Goal: Information Seeking & Learning: Learn about a topic

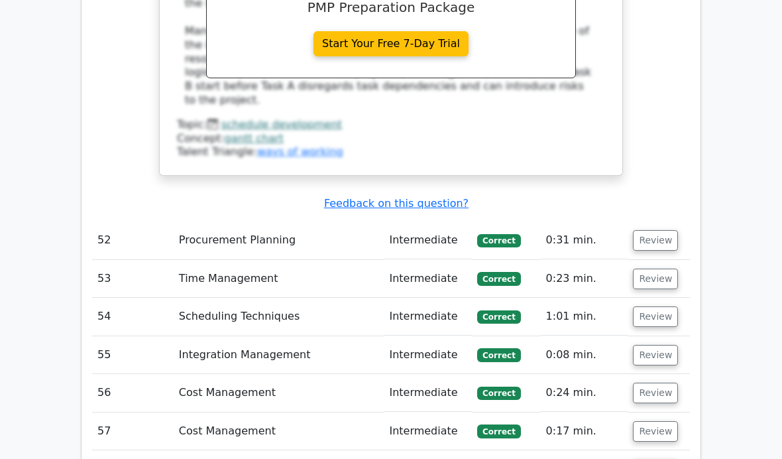
scroll to position [14842, 0]
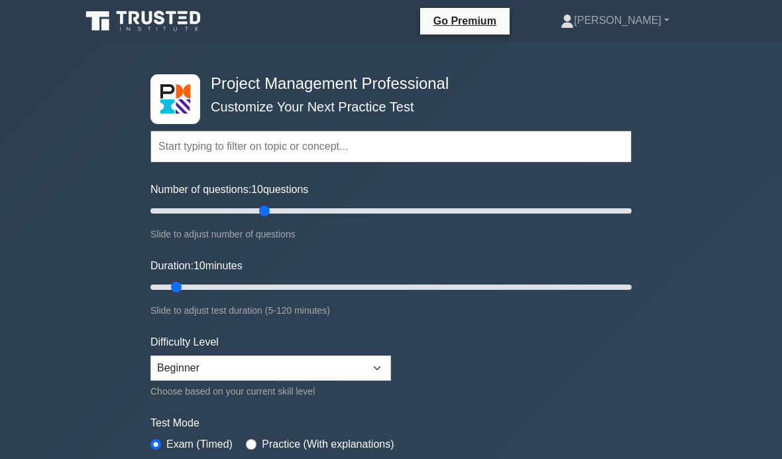
click at [266, 215] on input "Number of questions: 10 questions" at bounding box center [390, 211] width 481 height 16
click at [318, 205] on input "Number of questions: 50 questions" at bounding box center [390, 211] width 481 height 16
type input "60"
click at [285, 213] on input "Number of questions: 70 questions" at bounding box center [390, 211] width 481 height 16
click at [284, 290] on input "Duration: 10 minutes" at bounding box center [390, 287] width 481 height 16
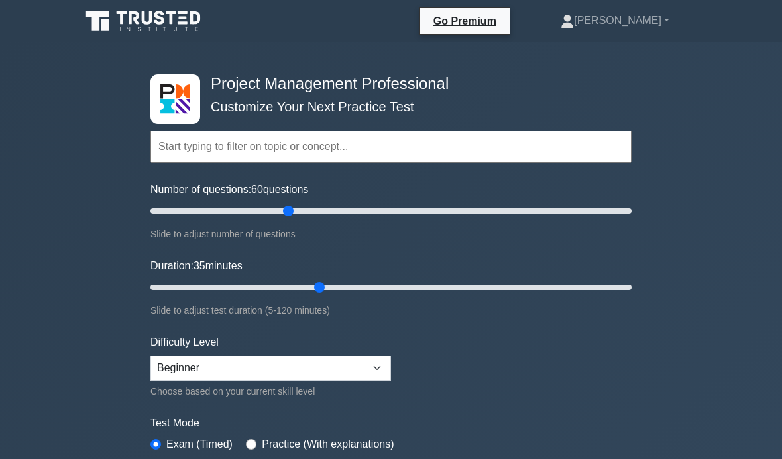
click at [311, 284] on input "Duration: 35 minutes" at bounding box center [390, 287] width 481 height 16
click at [337, 284] on input "Duration: 45 minutes" at bounding box center [390, 287] width 481 height 16
click at [367, 289] on input "Duration: 50 minutes" at bounding box center [390, 287] width 481 height 16
click at [399, 292] on input "Duration: 55 minutes" at bounding box center [390, 287] width 481 height 16
type input "60"
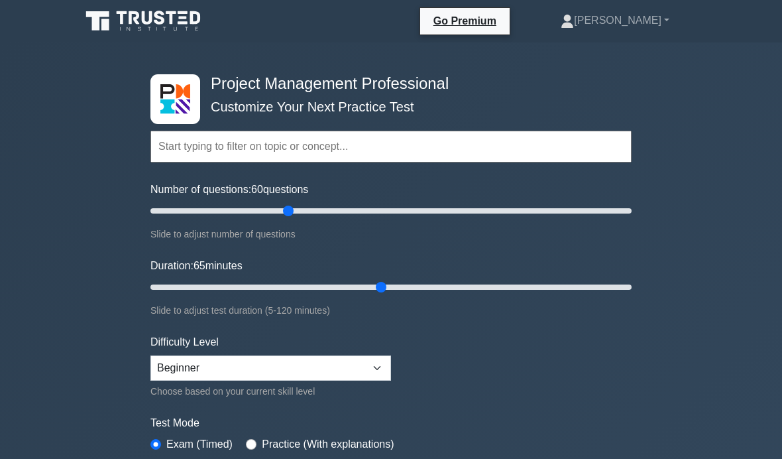
click at [375, 281] on input "Duration: 65 minutes" at bounding box center [390, 287] width 481 height 16
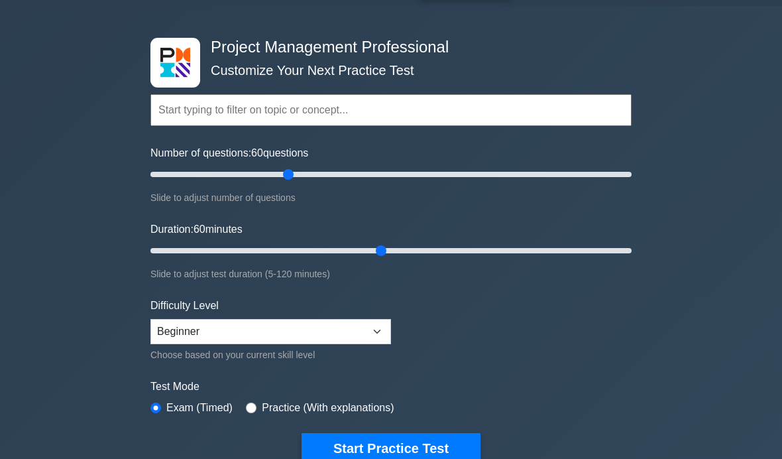
scroll to position [38, 0]
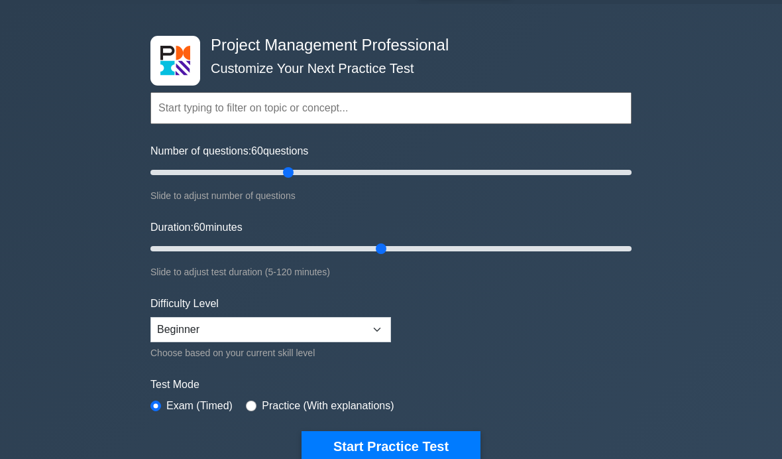
click at [416, 447] on button "Start Practice Test" at bounding box center [391, 446] width 179 height 30
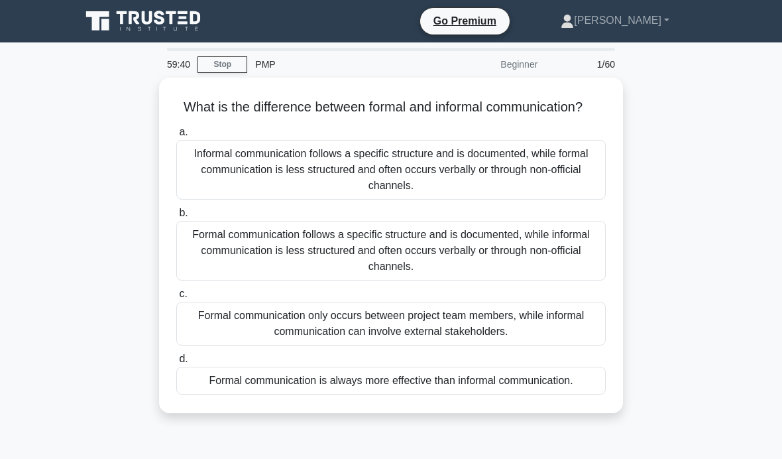
click at [526, 267] on div "Formal communication follows a specific structure and is documented, while info…" at bounding box center [391, 251] width 430 height 60
click at [176, 217] on input "b. Formal communication follows a specific structure and is documented, while i…" at bounding box center [176, 213] width 0 height 9
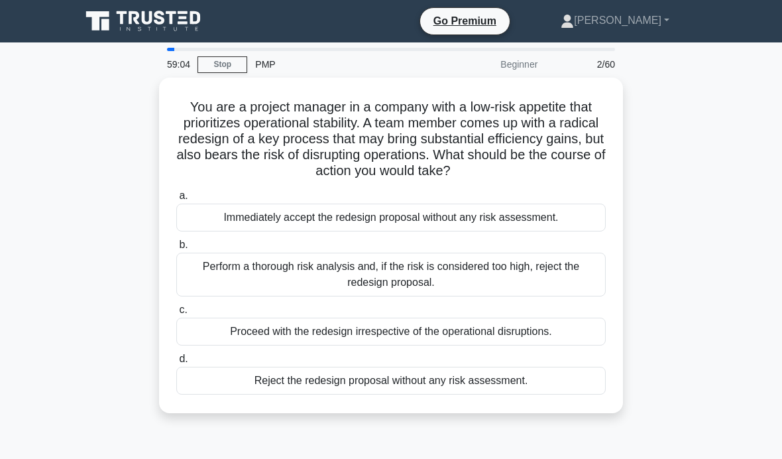
click at [579, 288] on div "Perform a thorough risk analysis and, if the risk is considered too high, rejec…" at bounding box center [391, 275] width 430 height 44
click at [176, 249] on input "b. Perform a thorough risk analysis and, if the risk is considered too high, re…" at bounding box center [176, 245] width 0 height 9
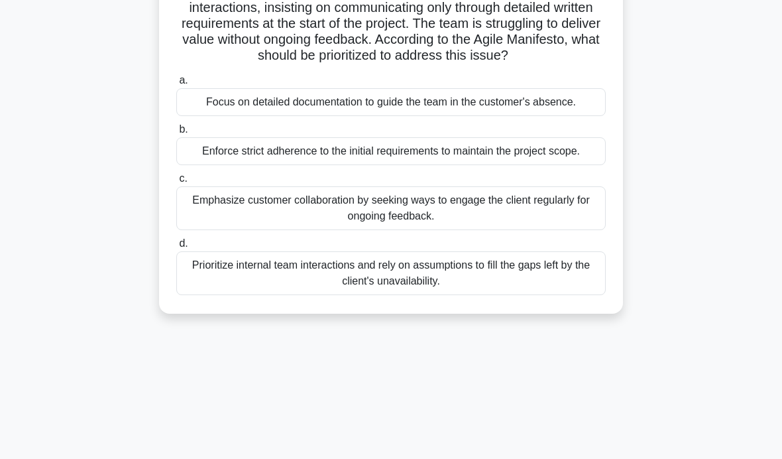
scroll to position [116, 0]
click at [567, 229] on div "Emphasize customer collaboration by seeking ways to engage the client regularly…" at bounding box center [391, 208] width 430 height 44
click at [176, 182] on input "c. Emphasize customer collaboration by seeking ways to engage the client regula…" at bounding box center [176, 178] width 0 height 9
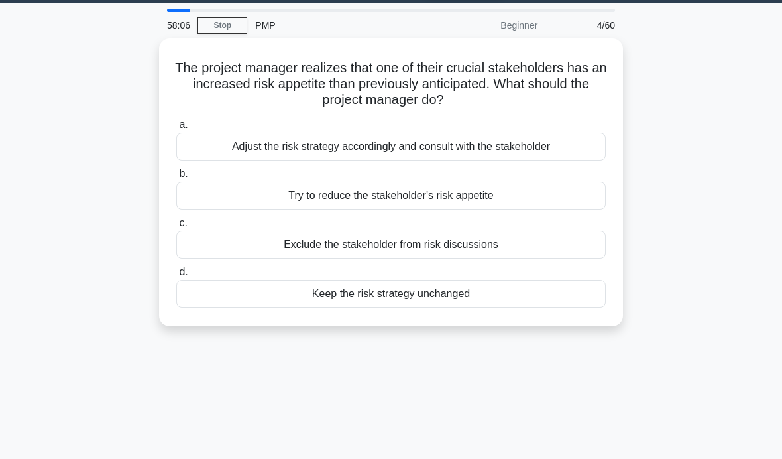
scroll to position [43, 0]
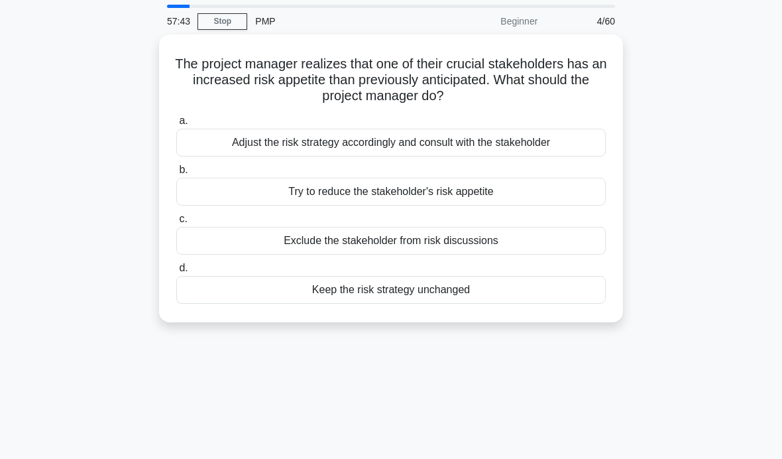
click at [573, 147] on div "Adjust the risk strategy accordingly and consult with the stakeholder" at bounding box center [391, 143] width 430 height 28
click at [176, 125] on input "a. Adjust the risk strategy accordingly and consult with the stakeholder" at bounding box center [176, 121] width 0 height 9
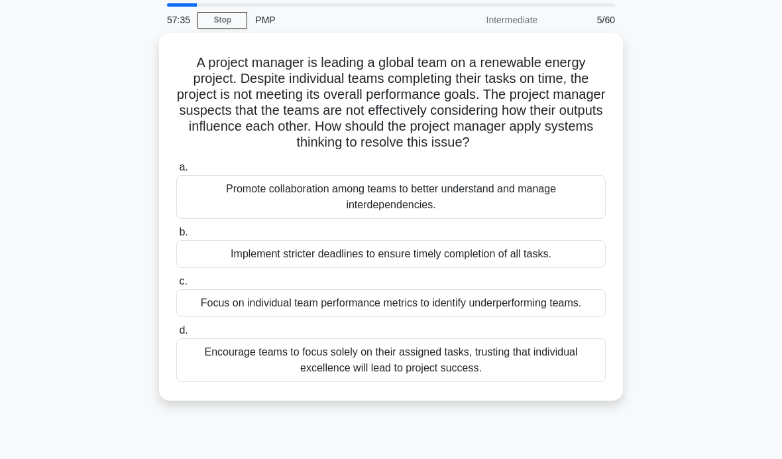
scroll to position [24, 0]
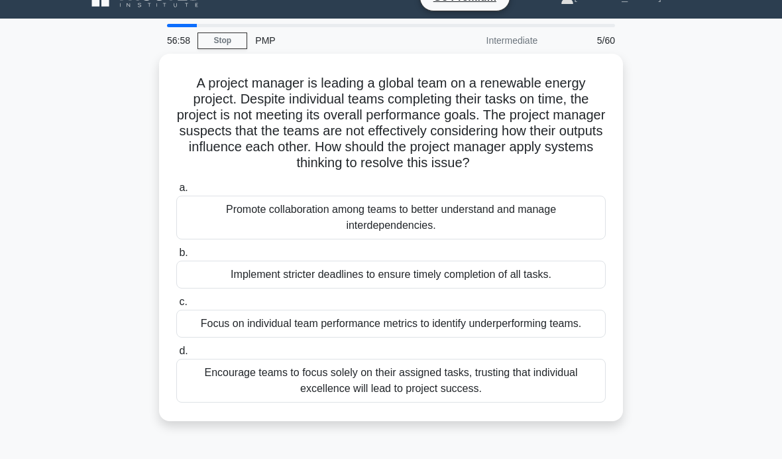
click at [560, 234] on div "Promote collaboration among teams to better understand and manage interdependen…" at bounding box center [391, 218] width 430 height 44
click at [176, 192] on input "a. Promote collaboration among teams to better understand and manage interdepen…" at bounding box center [176, 188] width 0 height 9
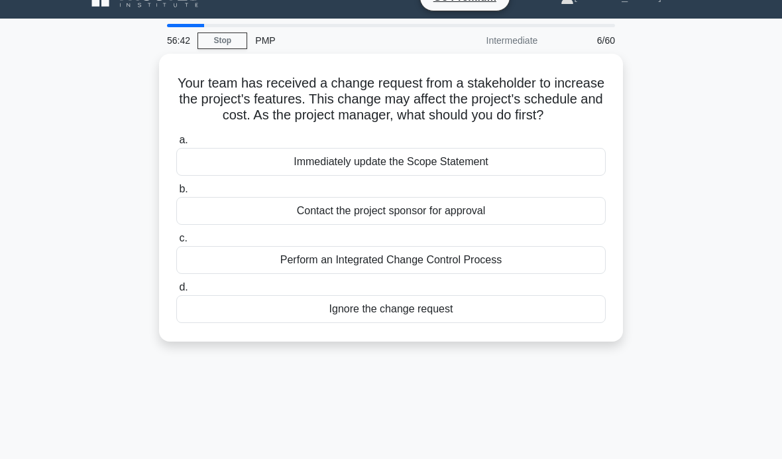
click at [534, 274] on div "Perform an Integrated Change Control Process" at bounding box center [391, 260] width 430 height 28
click at [176, 243] on input "c. Perform an Integrated Change Control Process" at bounding box center [176, 238] width 0 height 9
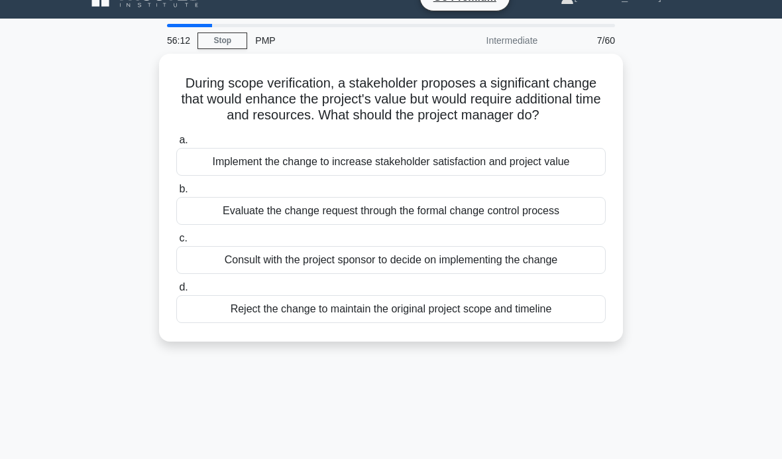
click at [550, 224] on div "Evaluate the change request through the formal change control process" at bounding box center [391, 211] width 430 height 28
click at [176, 194] on input "b. Evaluate the change request through the formal change control process" at bounding box center [176, 189] width 0 height 9
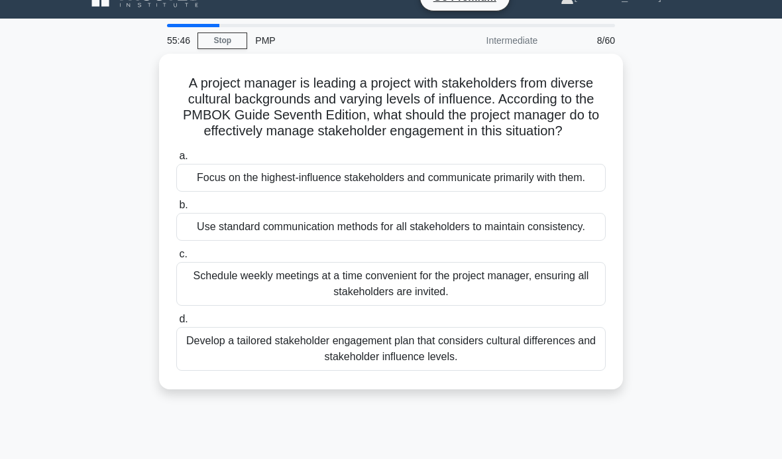
click at [286, 371] on div "Develop a tailored stakeholder engagement plan that considers cultural differen…" at bounding box center [391, 349] width 430 height 44
click at [176, 324] on input "d. Develop a tailored stakeholder engagement plan that considers cultural diffe…" at bounding box center [176, 319] width 0 height 9
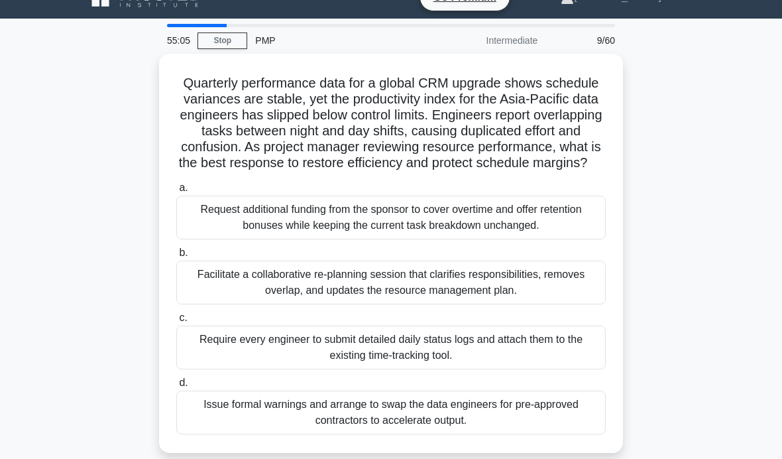
click at [533, 304] on div "Facilitate a collaborative re-planning session that clarifies responsibilities,…" at bounding box center [391, 283] width 430 height 44
click at [176, 257] on input "b. Facilitate a collaborative re-planning session that clarifies responsibiliti…" at bounding box center [176, 253] width 0 height 9
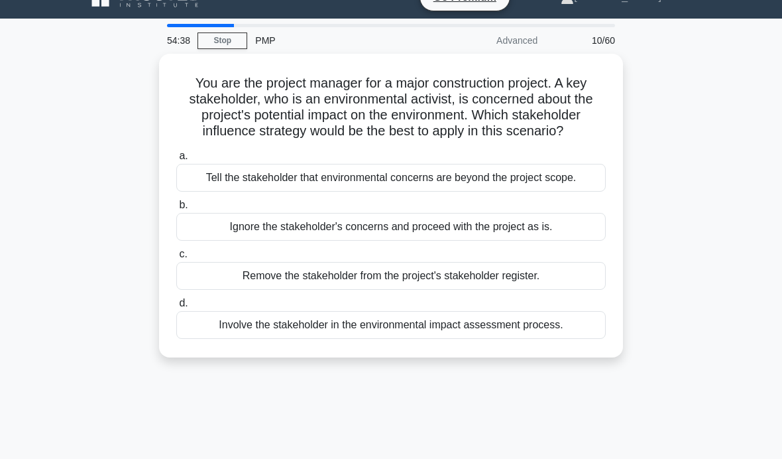
click at [266, 339] on div "Involve the stakeholder in the environmental impact assessment process." at bounding box center [391, 325] width 430 height 28
click at [176, 308] on input "d. Involve the stakeholder in the environmental impact assessment process." at bounding box center [176, 303] width 0 height 9
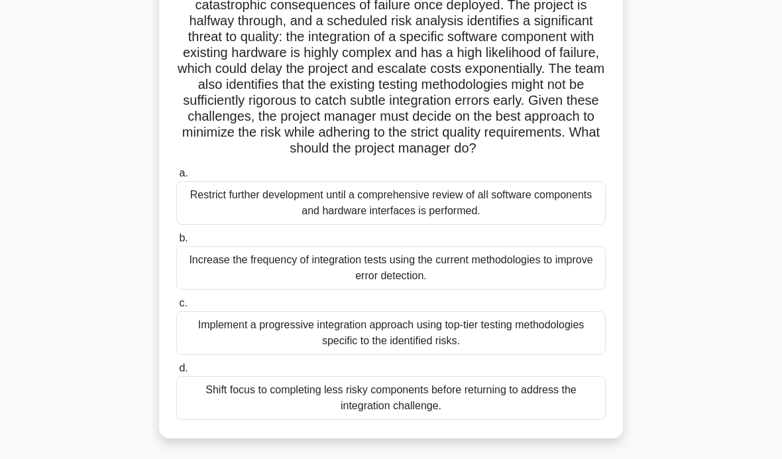
scroll to position [150, 0]
click at [564, 354] on div "Implement a progressive integration approach using top-tier testing methodologi…" at bounding box center [391, 332] width 430 height 44
click at [176, 307] on input "c. Implement a progressive integration approach using top-tier testing methodol…" at bounding box center [176, 302] width 0 height 9
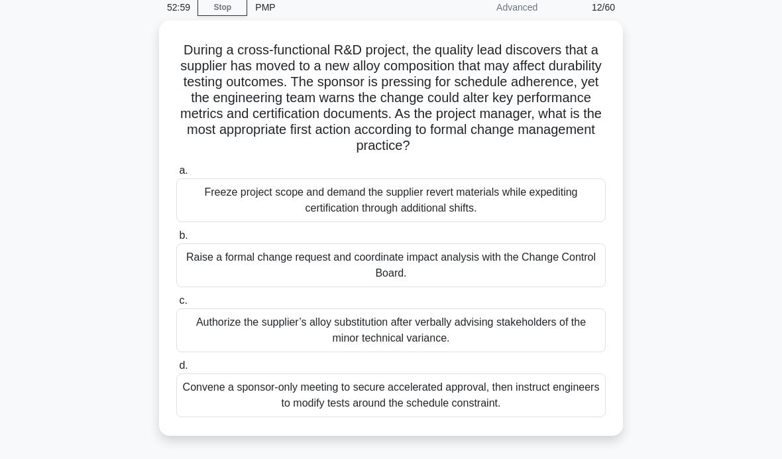
scroll to position [55, 0]
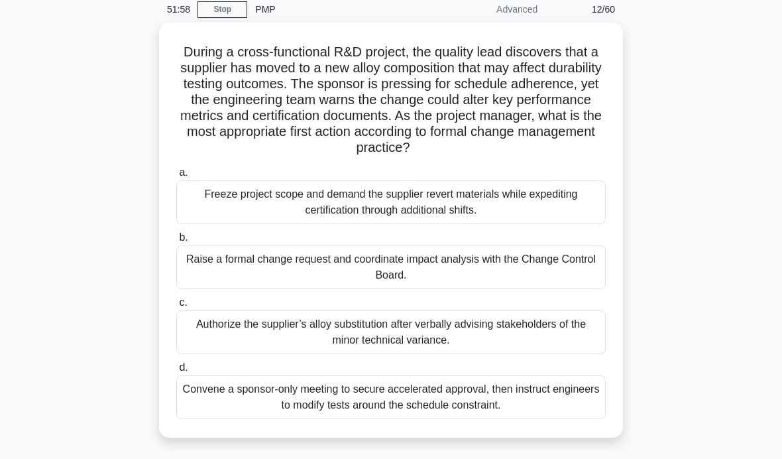
click at [558, 267] on div "Raise a formal change request and coordinate impact analysis with the Change Co…" at bounding box center [391, 267] width 430 height 44
click at [176, 242] on input "b. Raise a formal change request and coordinate impact analysis with the Change…" at bounding box center [176, 237] width 0 height 9
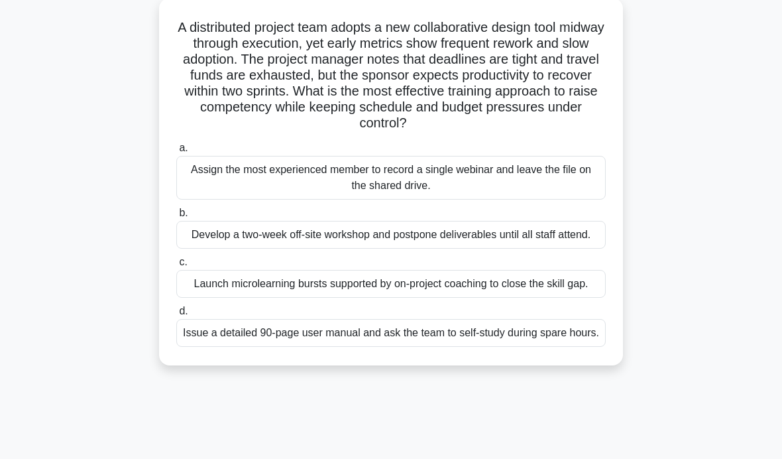
scroll to position [78, 0]
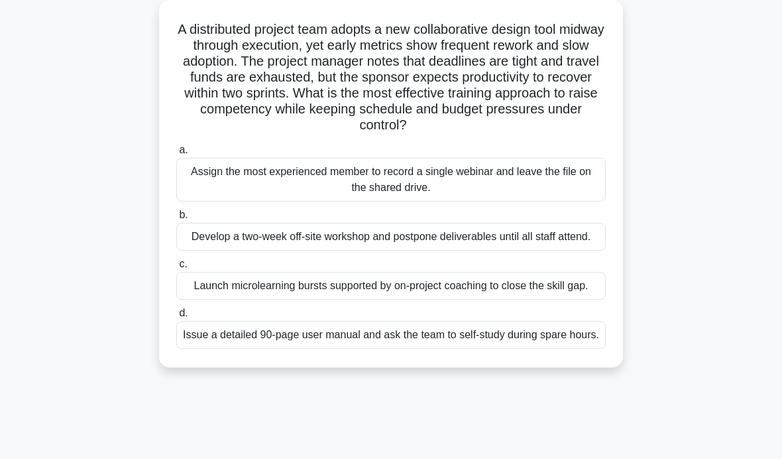
click at [538, 300] on div "Launch microlearning bursts supported by on-project coaching to close the skill…" at bounding box center [391, 286] width 430 height 28
click at [176, 268] on input "c. Launch microlearning bursts supported by on-project coaching to close the sk…" at bounding box center [176, 264] width 0 height 9
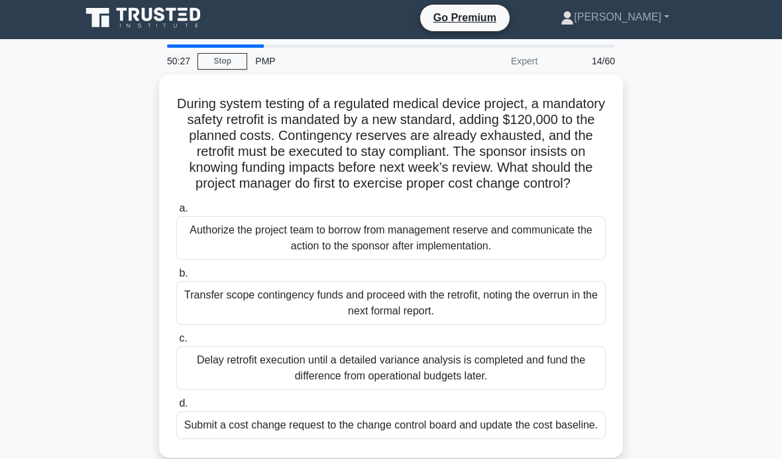
scroll to position [0, 0]
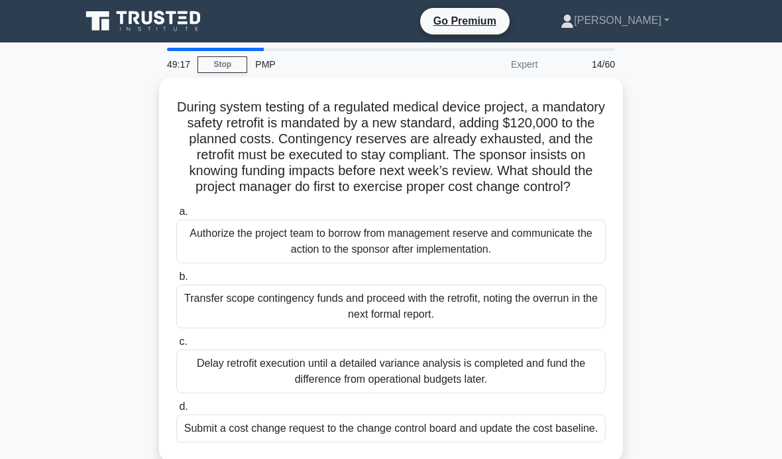
click at [593, 442] on div "Submit a cost change request to the change control board and update the cost ba…" at bounding box center [391, 428] width 430 height 28
click at [176, 411] on input "d. Submit a cost change request to the change control board and update the cost…" at bounding box center [176, 406] width 0 height 9
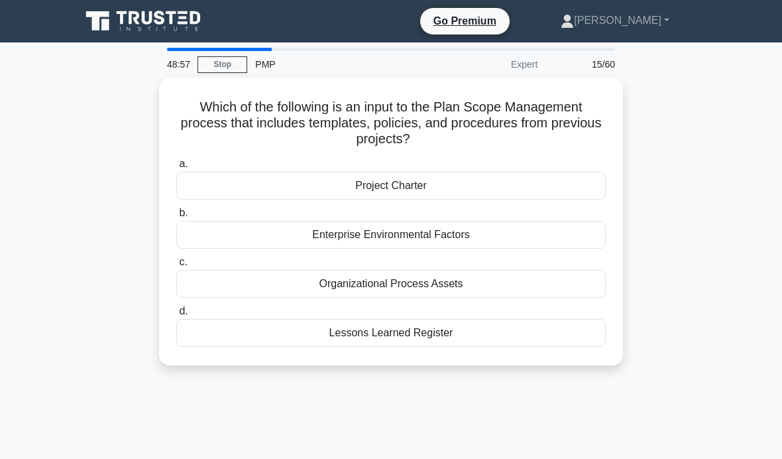
click at [495, 186] on div "Project Charter" at bounding box center [391, 186] width 430 height 28
click at [176, 168] on input "a. Project Charter" at bounding box center [176, 164] width 0 height 9
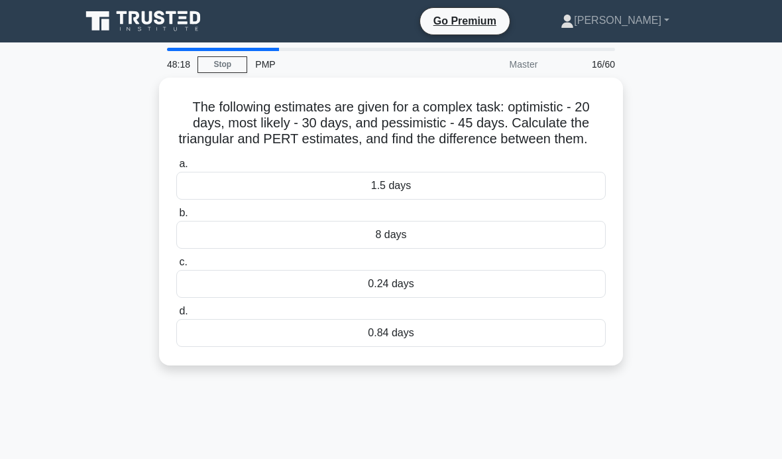
click at [522, 448] on div "48:18 Stop PMP Master 16/60 The following estimates are given for a complex tas…" at bounding box center [391, 379] width 636 height 663
click at [442, 345] on div "0.84 days" at bounding box center [391, 333] width 430 height 28
click at [176, 316] on input "d. 0.84 days" at bounding box center [176, 311] width 0 height 9
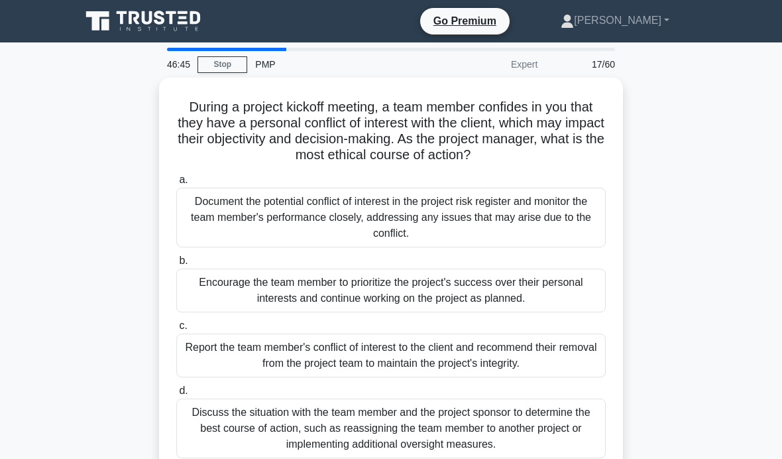
click at [332, 440] on div "Discuss the situation with the team member and the project sponsor to determine…" at bounding box center [391, 428] width 430 height 60
click at [176, 395] on input "d. Discuss the situation with the team member and the project sponsor to determ…" at bounding box center [176, 390] width 0 height 9
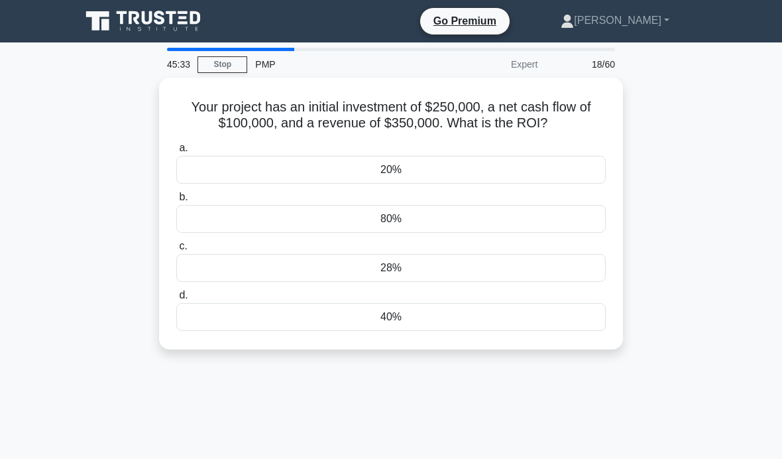
click at [426, 331] on div "40%" at bounding box center [391, 317] width 430 height 28
click at [176, 300] on input "d. 40%" at bounding box center [176, 295] width 0 height 9
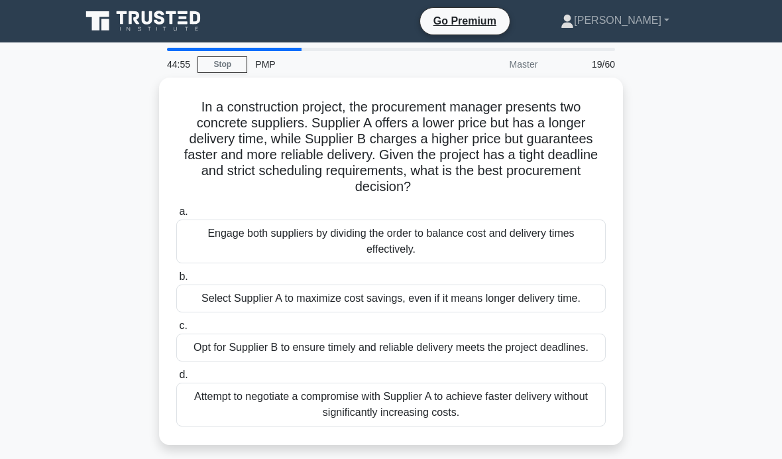
click at [442, 245] on div "Engage both suppliers by dividing the order to balance cost and delivery times …" at bounding box center [391, 241] width 430 height 44
click at [176, 216] on input "a. Engage both suppliers by dividing the order to balance cost and delivery tim…" at bounding box center [176, 211] width 0 height 9
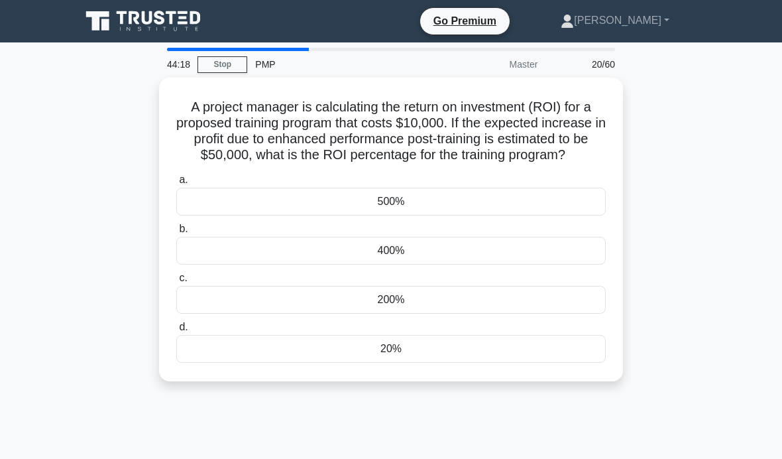
click at [528, 200] on div "500%" at bounding box center [391, 202] width 430 height 28
click at [176, 184] on input "a. 500%" at bounding box center [176, 180] width 0 height 9
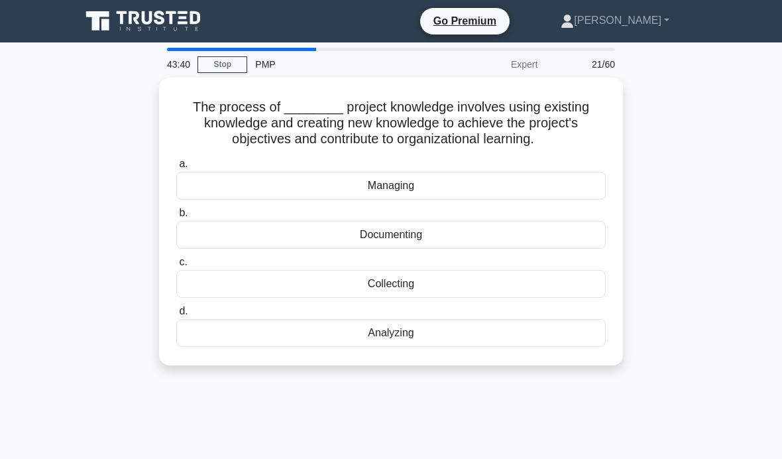
click at [460, 181] on div "Managing" at bounding box center [391, 186] width 430 height 28
click at [176, 168] on input "a. Managing" at bounding box center [176, 164] width 0 height 9
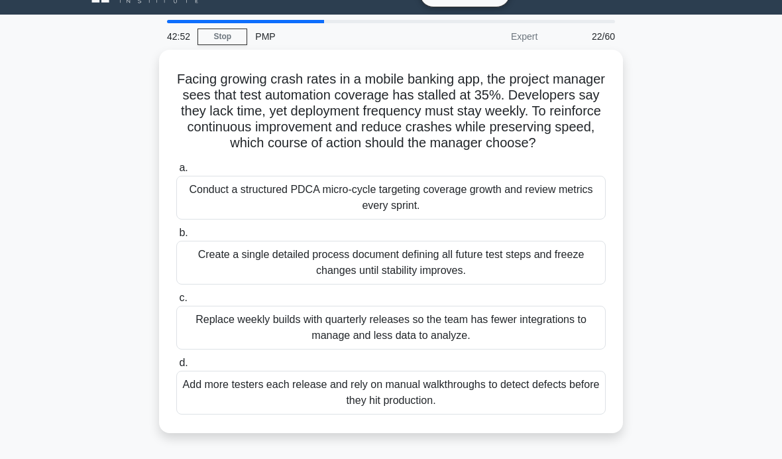
scroll to position [29, 0]
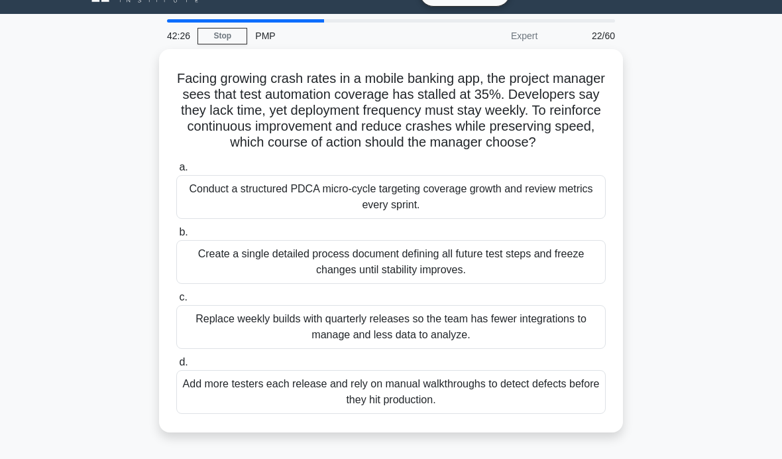
click at [489, 209] on div "Conduct a structured PDCA micro-cycle targeting coverage growth and review metr…" at bounding box center [391, 197] width 430 height 44
click at [176, 172] on input "a. Conduct a structured PDCA micro-cycle targeting coverage growth and review m…" at bounding box center [176, 167] width 0 height 9
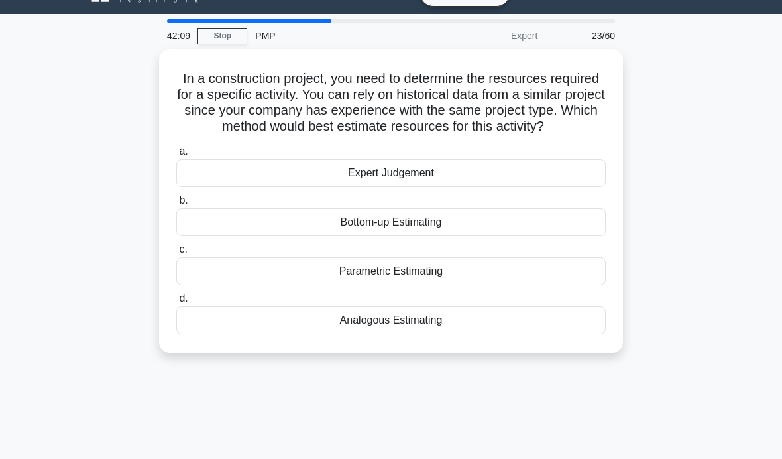
click at [505, 334] on div "Analogous Estimating" at bounding box center [391, 320] width 430 height 28
click at [176, 303] on input "d. Analogous Estimating" at bounding box center [176, 298] width 0 height 9
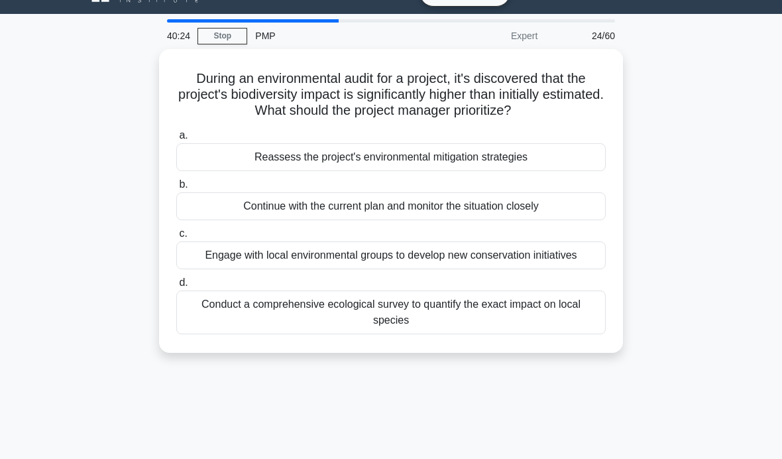
click at [582, 171] on div "Reassess the project's environmental mitigation strategies" at bounding box center [391, 157] width 430 height 28
click at [176, 140] on input "a. Reassess the project's environmental mitigation strategies" at bounding box center [176, 135] width 0 height 9
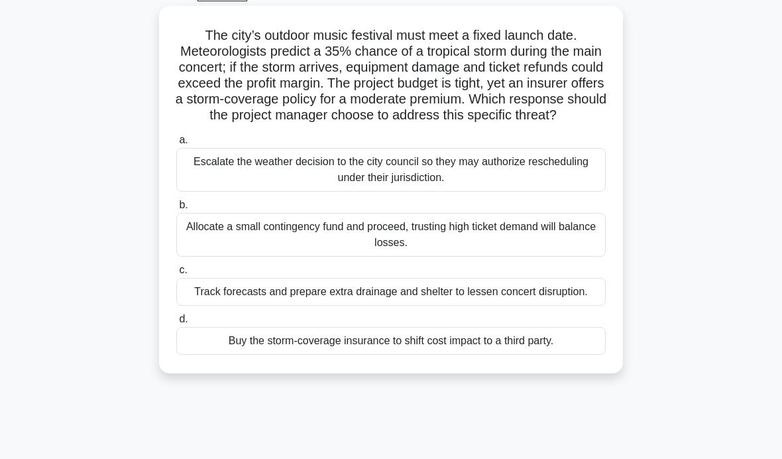
scroll to position [78, 0]
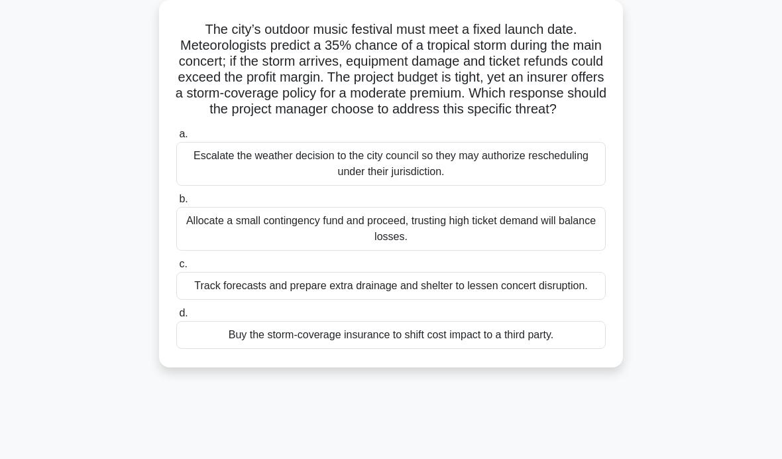
click at [566, 349] on div "Buy the storm-coverage insurance to shift cost impact to a third party." at bounding box center [391, 335] width 430 height 28
click at [176, 318] on input "d. Buy the storm-coverage insurance to shift cost impact to a third party." at bounding box center [176, 313] width 0 height 9
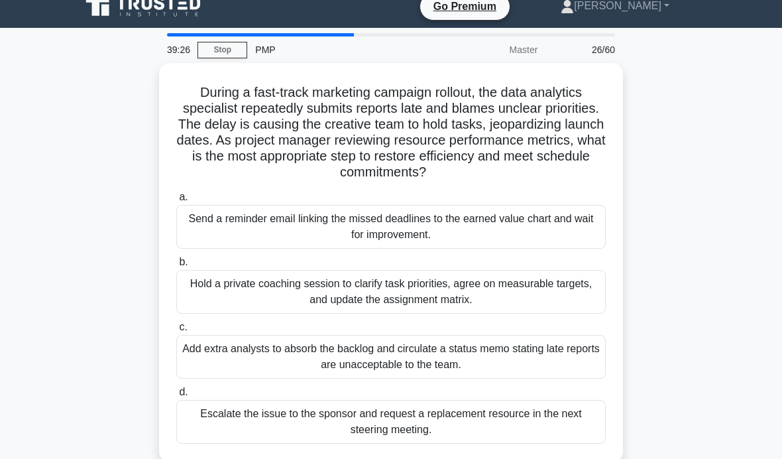
scroll to position [0, 0]
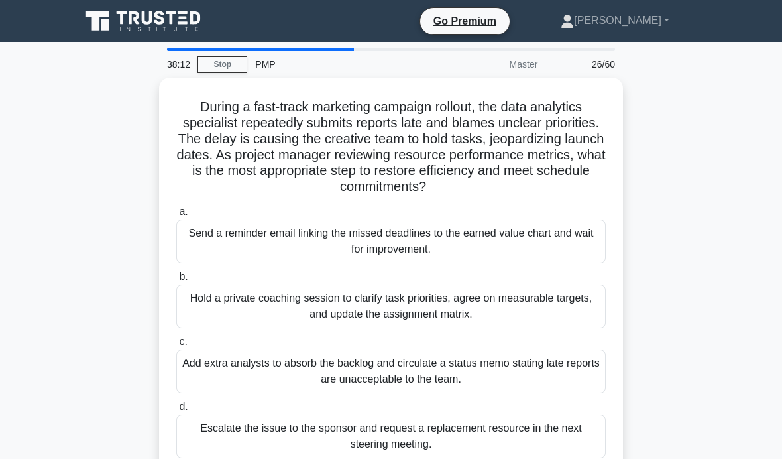
click at [541, 298] on div "Hold a private coaching session to clarify task priorities, agree on measurable…" at bounding box center [391, 306] width 430 height 44
click at [176, 281] on input "b. Hold a private coaching session to clarify task priorities, agree on measura…" at bounding box center [176, 276] width 0 height 9
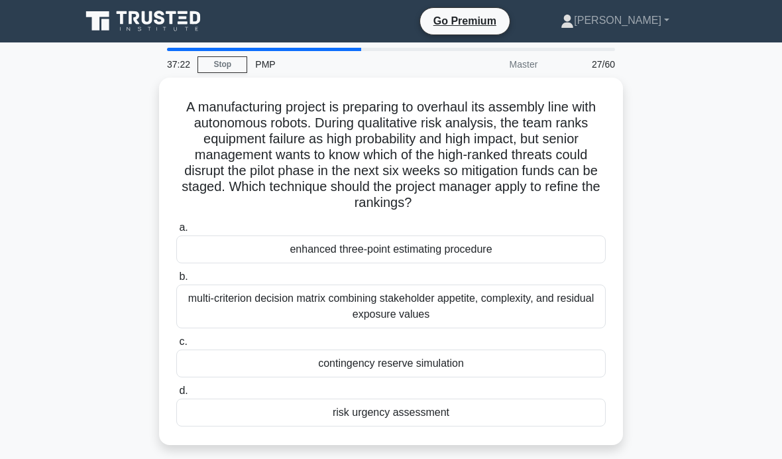
click at [483, 411] on div "risk urgency assessment" at bounding box center [391, 412] width 430 height 28
click at [176, 395] on input "d. risk urgency assessment" at bounding box center [176, 390] width 0 height 9
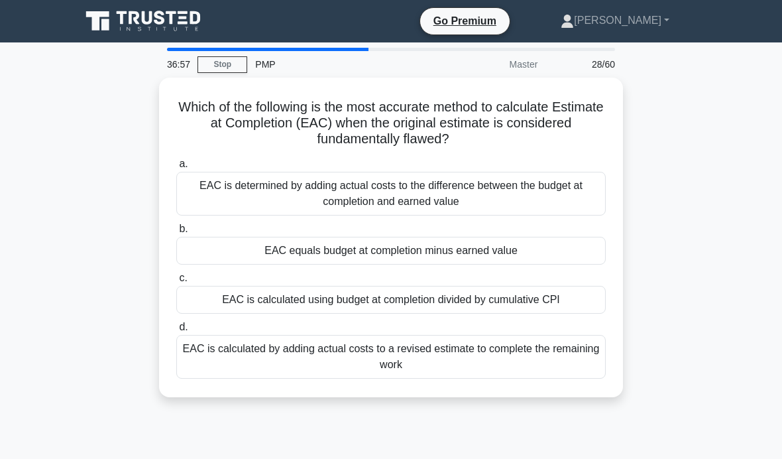
click at [554, 308] on div "EAC is calculated using budget at completion divided by cumulative CPI" at bounding box center [391, 300] width 430 height 28
click at [176, 282] on input "c. EAC is calculated using budget at completion divided by cumulative CPI" at bounding box center [176, 278] width 0 height 9
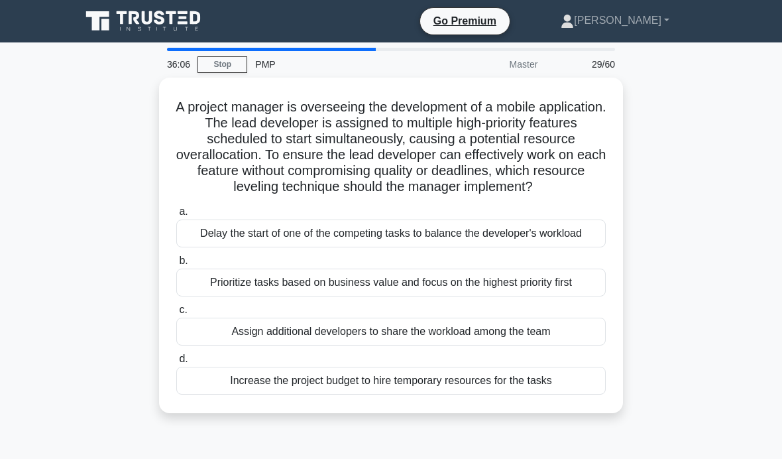
click at [548, 296] on div "Prioritize tasks based on business value and focus on the highest priority first" at bounding box center [391, 282] width 430 height 28
click at [176, 265] on input "b. Prioritize tasks based on business value and focus on the highest priority f…" at bounding box center [176, 261] width 0 height 9
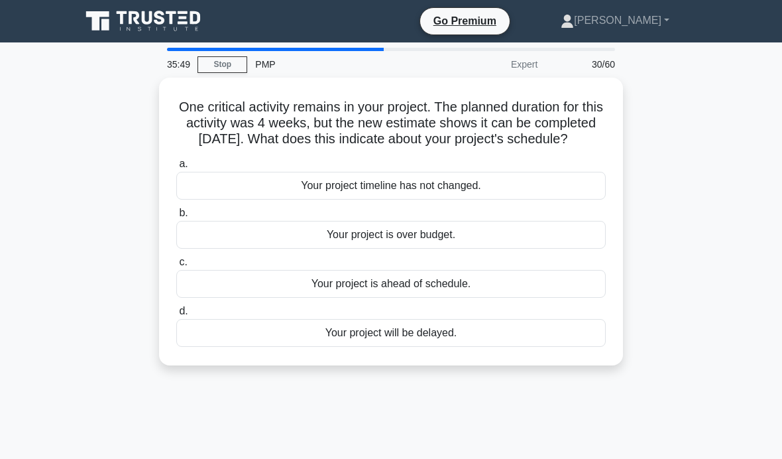
click at [505, 298] on div "Your project is ahead of schedule." at bounding box center [391, 284] width 430 height 28
click at [176, 266] on input "c. Your project is ahead of schedule." at bounding box center [176, 262] width 0 height 9
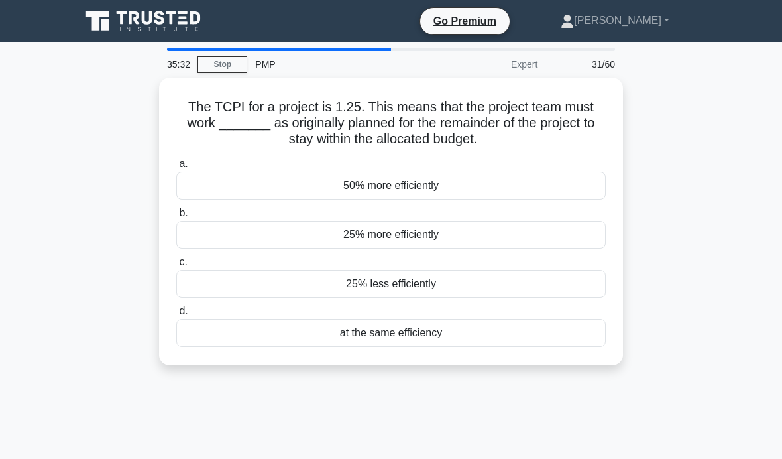
click at [513, 227] on div "25% more efficiently" at bounding box center [391, 235] width 430 height 28
click at [176, 217] on input "b. 25% more efficiently" at bounding box center [176, 213] width 0 height 9
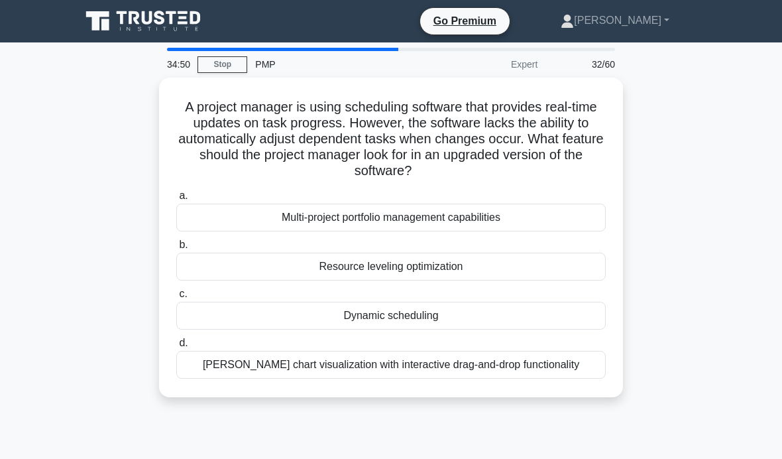
click at [508, 267] on div "Resource leveling optimization" at bounding box center [391, 267] width 430 height 28
click at [176, 249] on input "b. Resource leveling optimization" at bounding box center [176, 245] width 0 height 9
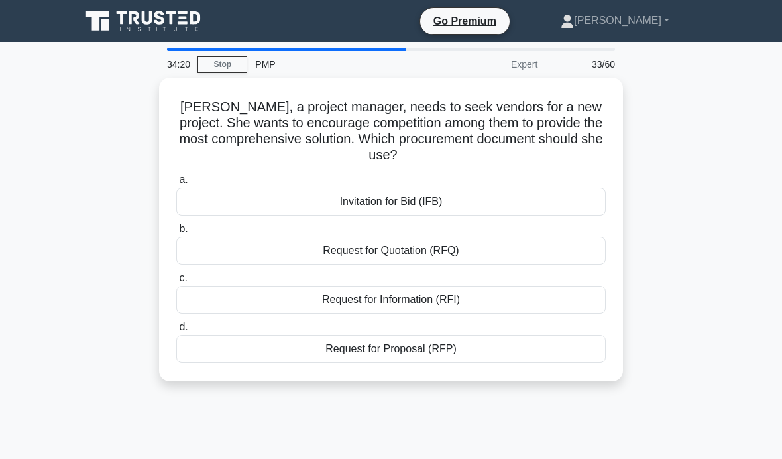
click at [540, 201] on div "Invitation for Bid (IFB)" at bounding box center [391, 202] width 430 height 28
click at [176, 184] on input "a. Invitation for Bid (IFB)" at bounding box center [176, 180] width 0 height 9
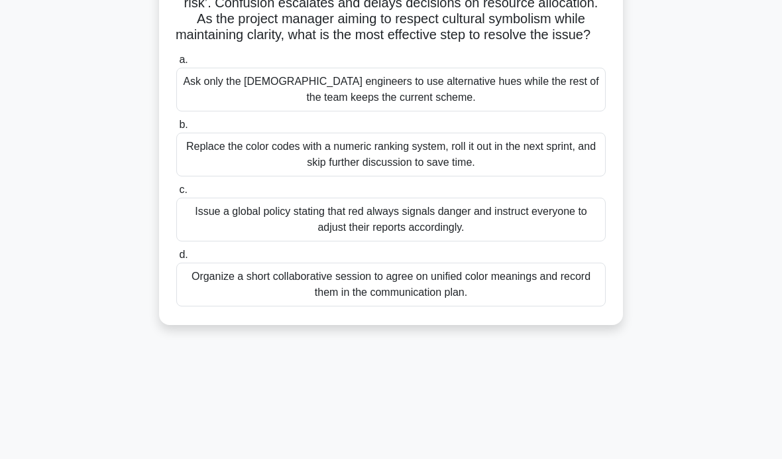
scroll to position [171, 0]
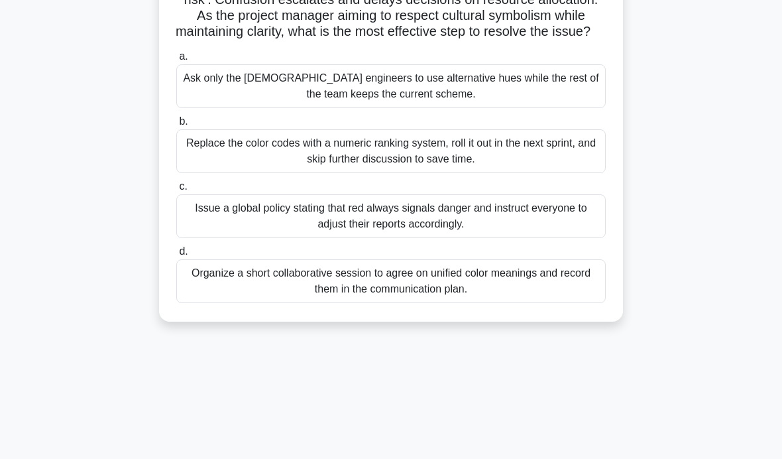
click at [526, 300] on div "Organize a short collaborative session to agree on unified color meanings and r…" at bounding box center [391, 281] width 430 height 44
click at [176, 256] on input "d. Organize a short collaborative session to agree on unified color meanings an…" at bounding box center [176, 251] width 0 height 9
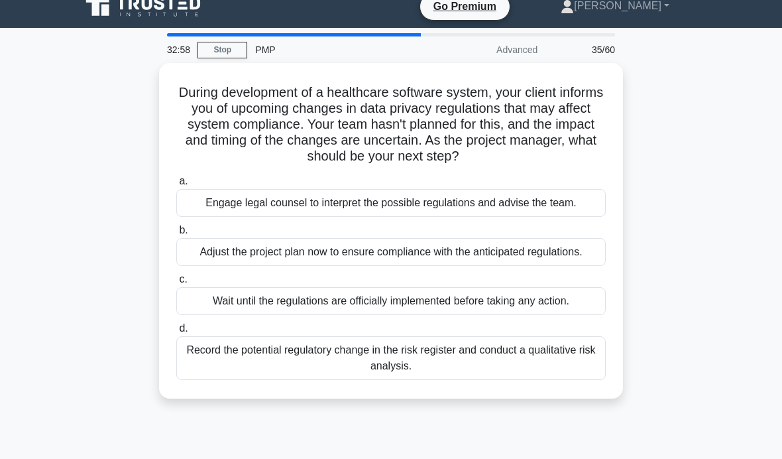
scroll to position [0, 0]
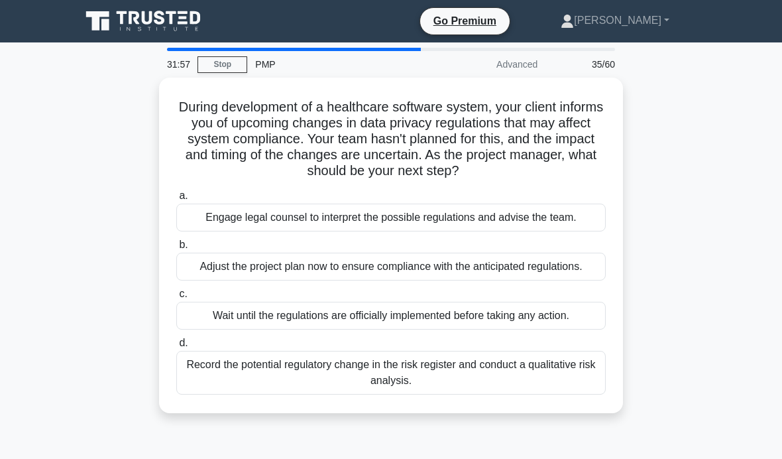
click at [460, 394] on div "Record the potential regulatory change in the risk register and conduct a quali…" at bounding box center [391, 373] width 430 height 44
click at [176, 347] on input "d. Record the potential regulatory change in the risk register and conduct a qu…" at bounding box center [176, 343] width 0 height 9
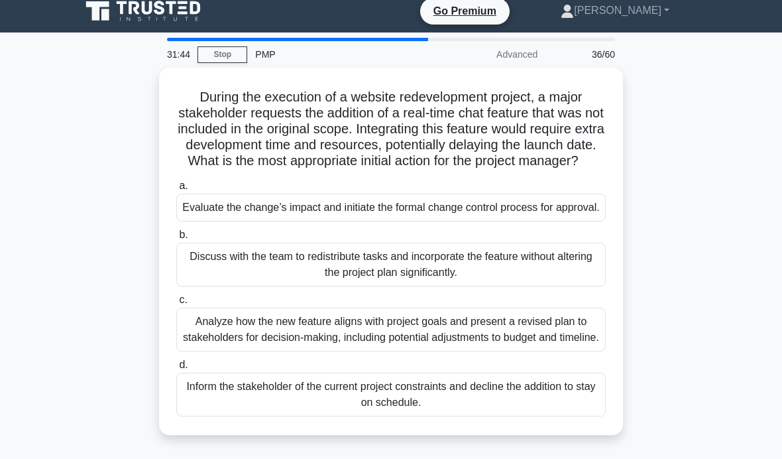
scroll to position [11, 0]
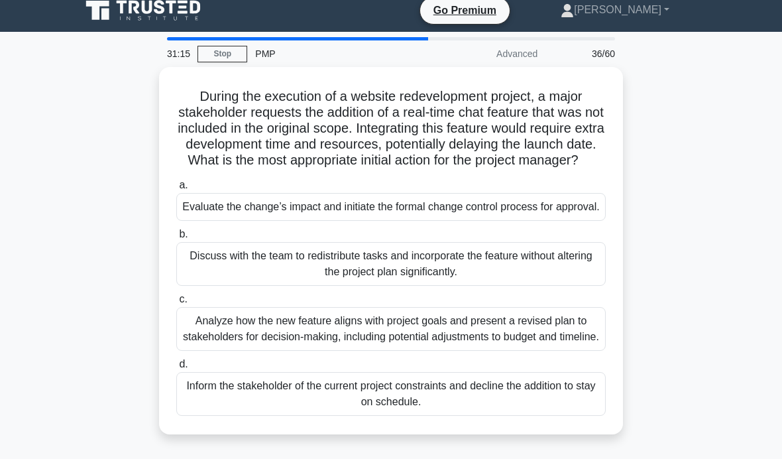
click at [215, 351] on div "Analyze how the new feature aligns with project goals and present a revised pla…" at bounding box center [391, 329] width 430 height 44
click at [176, 304] on input "c. Analyze how the new feature aligns with project goals and present a revised …" at bounding box center [176, 299] width 0 height 9
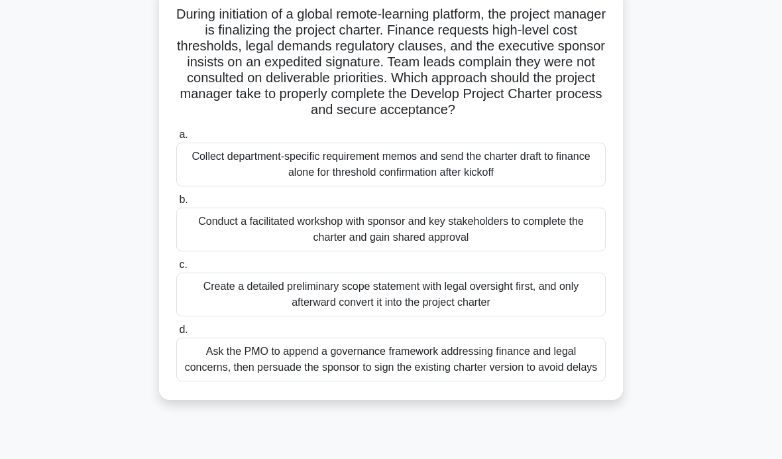
scroll to position [92, 0]
click at [192, 245] on div "Conduct a facilitated workshop with sponsor and key stakeholders to complete th…" at bounding box center [391, 230] width 430 height 44
click at [176, 205] on input "b. Conduct a facilitated workshop with sponsor and key stakeholders to complete…" at bounding box center [176, 200] width 0 height 9
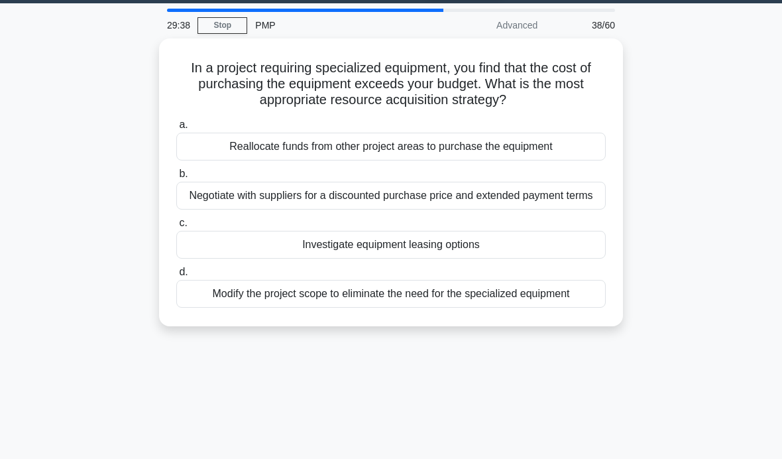
scroll to position [40, 0]
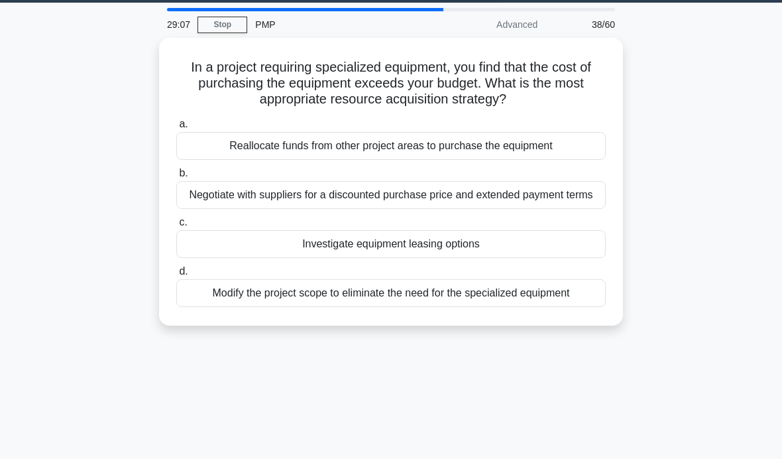
click at [591, 255] on div "Investigate equipment leasing options" at bounding box center [391, 244] width 430 height 28
click at [176, 227] on input "c. Investigate equipment leasing options" at bounding box center [176, 222] width 0 height 9
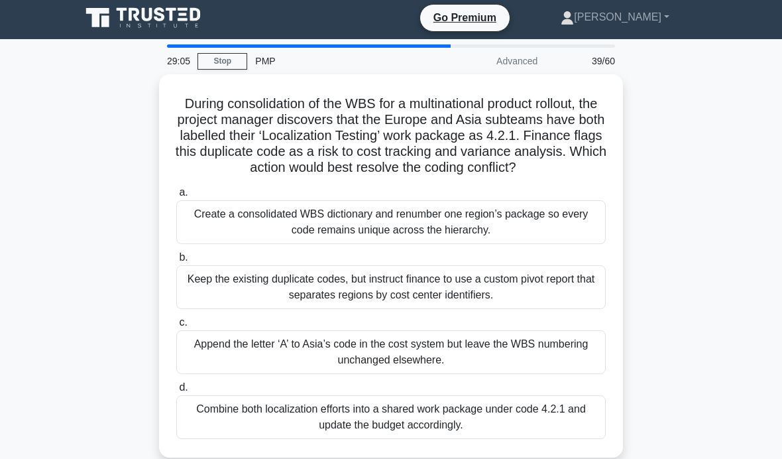
scroll to position [0, 0]
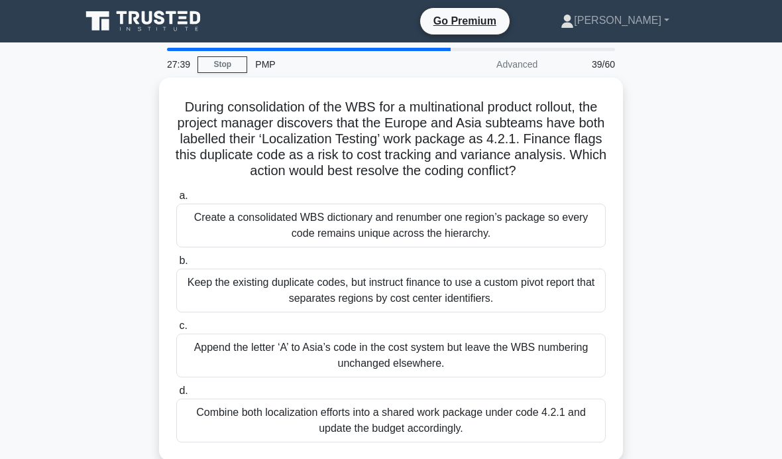
click at [589, 237] on div "Create a consolidated WBS dictionary and renumber one region’s package so every…" at bounding box center [391, 226] width 430 height 44
click at [176, 200] on input "a. Create a consolidated WBS dictionary and renumber one region’s package so ev…" at bounding box center [176, 196] width 0 height 9
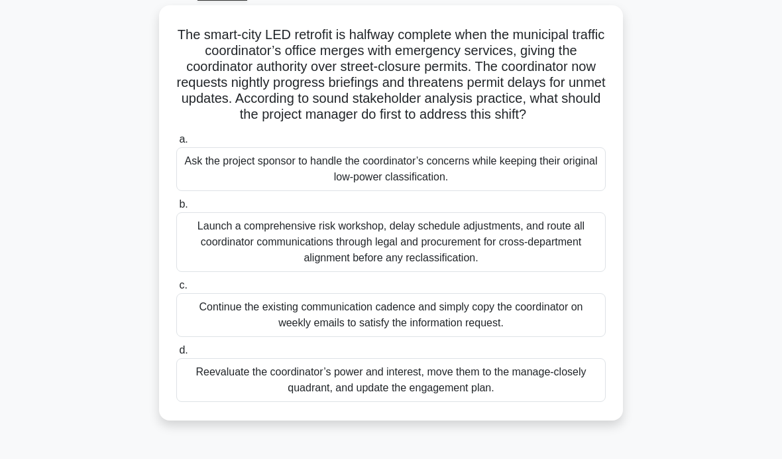
scroll to position [72, 0]
click at [582, 396] on div "Reevaluate the coordinator’s power and interest, move them to the manage-closel…" at bounding box center [391, 381] width 430 height 44
click at [176, 355] on input "d. Reevaluate the coordinator’s power and interest, move them to the manage-clo…" at bounding box center [176, 351] width 0 height 9
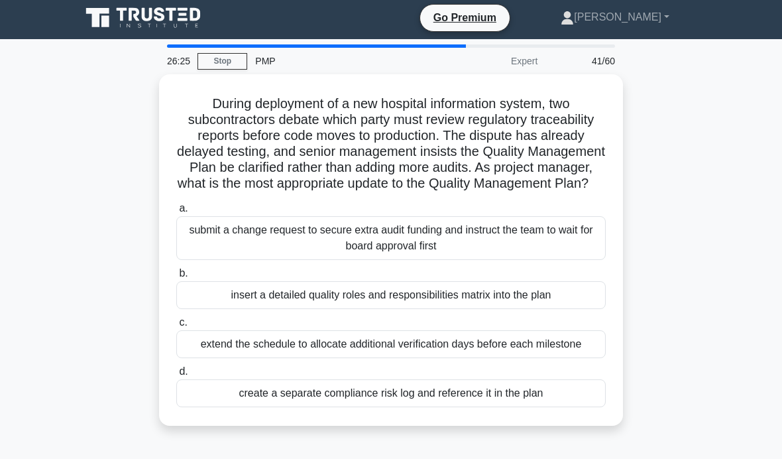
scroll to position [13, 0]
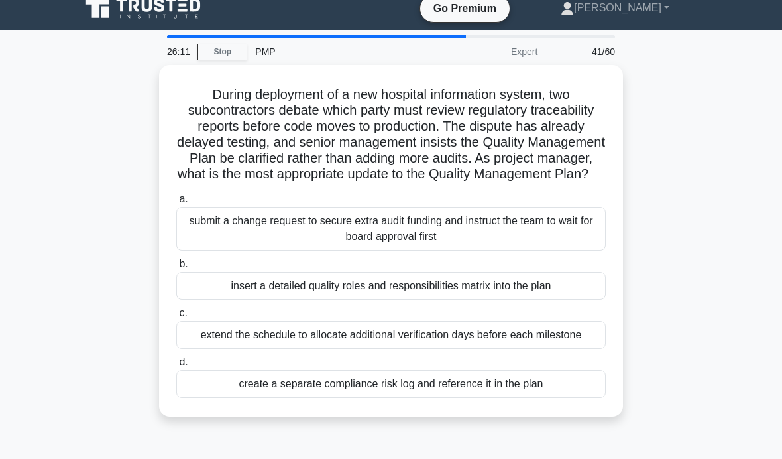
click at [593, 300] on div "insert a detailed quality roles and responsibilities matrix into the plan" at bounding box center [391, 286] width 430 height 28
click at [176, 268] on input "b. insert a detailed quality roles and responsibilities matrix into the plan" at bounding box center [176, 264] width 0 height 9
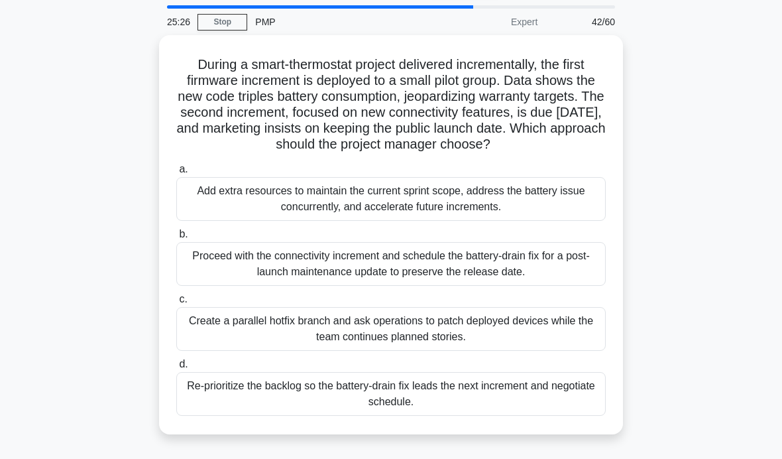
scroll to position [43, 0]
click at [725, 198] on main "25:16 Stop PMP Expert 42/60 During a smart-thermostat project delivered increme…" at bounding box center [391, 336] width 782 height 674
click at [577, 405] on div "Re-prioritize the backlog so the battery-drain fix leads the next increment and…" at bounding box center [391, 393] width 430 height 44
click at [176, 368] on input "d. Re-prioritize the backlog so the battery-drain fix leads the next increment …" at bounding box center [176, 363] width 0 height 9
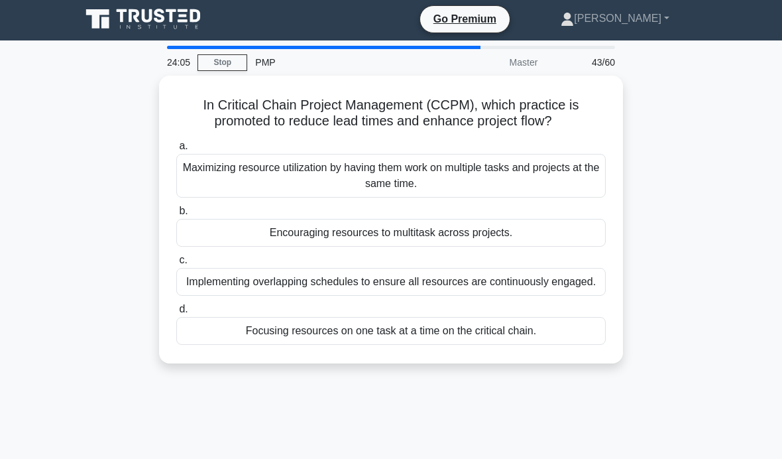
scroll to position [0, 0]
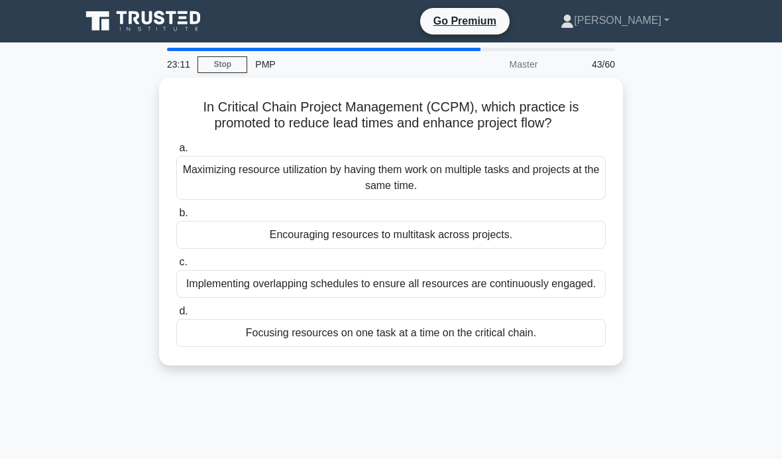
click at [565, 240] on div "Encouraging resources to multitask across projects." at bounding box center [391, 235] width 430 height 28
click at [176, 217] on input "b. Encouraging resources to multitask across projects." at bounding box center [176, 213] width 0 height 9
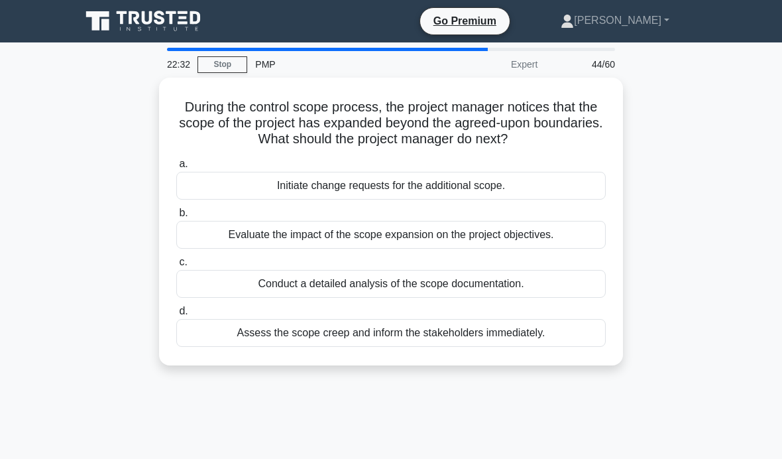
click at [581, 327] on div "Assess the scope creep and inform the stakeholders immediately." at bounding box center [391, 333] width 430 height 28
click at [176, 316] on input "d. Assess the scope creep and inform the stakeholders immediately." at bounding box center [176, 311] width 0 height 9
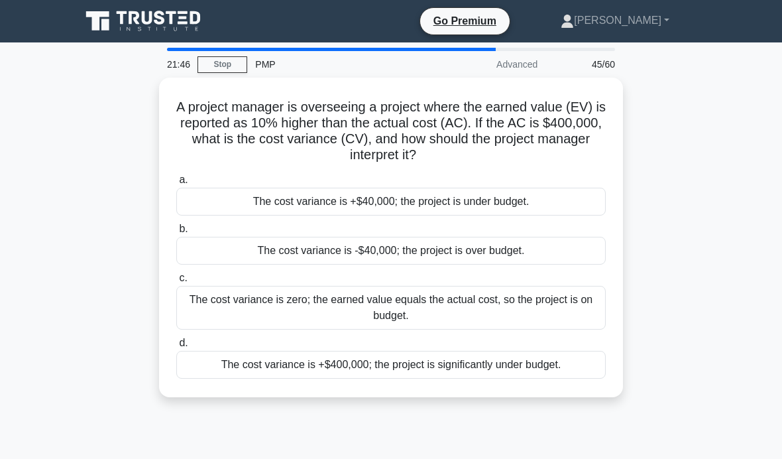
click at [561, 198] on div "The cost variance is +$40,000; the project is under budget." at bounding box center [391, 202] width 430 height 28
click at [176, 184] on input "a. The cost variance is +$40,000; the project is under budget." at bounding box center [176, 180] width 0 height 9
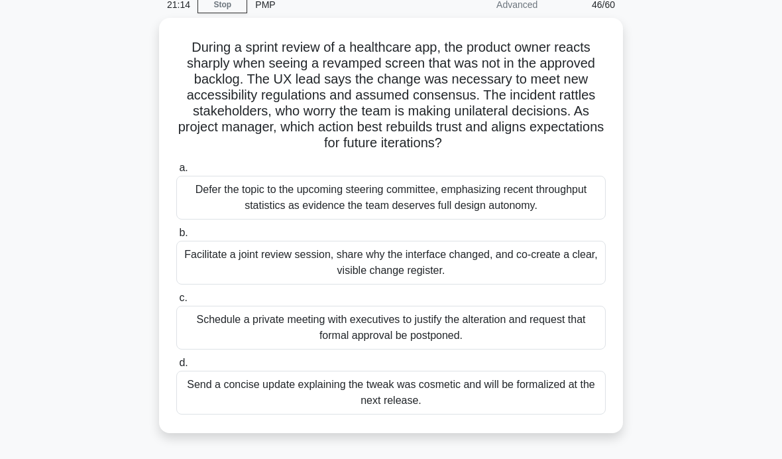
scroll to position [60, 0]
click at [542, 281] on div "Facilitate a joint review session, share why the interface changed, and co-crea…" at bounding box center [391, 262] width 430 height 44
click at [176, 237] on input "b. Facilitate a joint review session, share why the interface changed, and co-c…" at bounding box center [176, 232] width 0 height 9
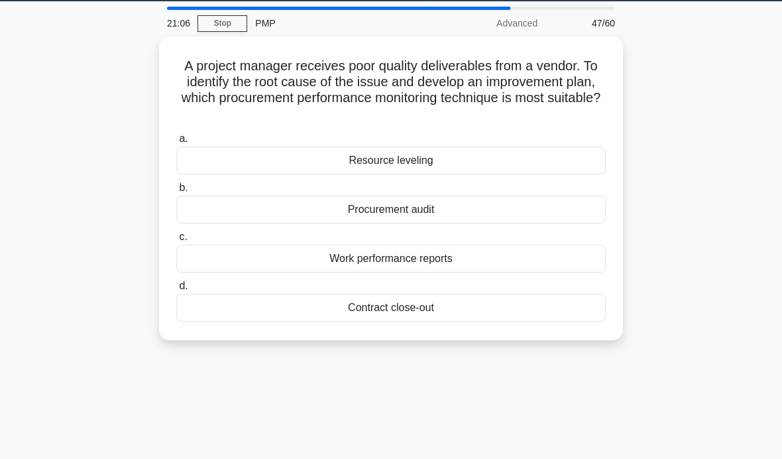
scroll to position [39, 0]
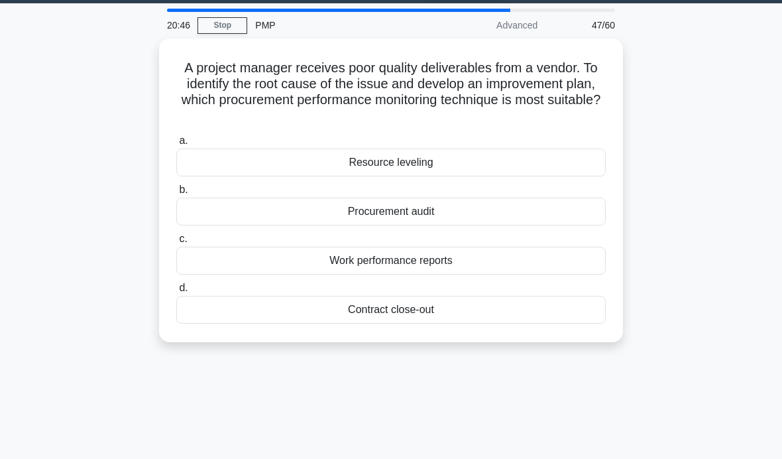
click at [552, 216] on div "Procurement audit" at bounding box center [391, 212] width 430 height 28
click at [176, 194] on input "b. Procurement audit" at bounding box center [176, 190] width 0 height 9
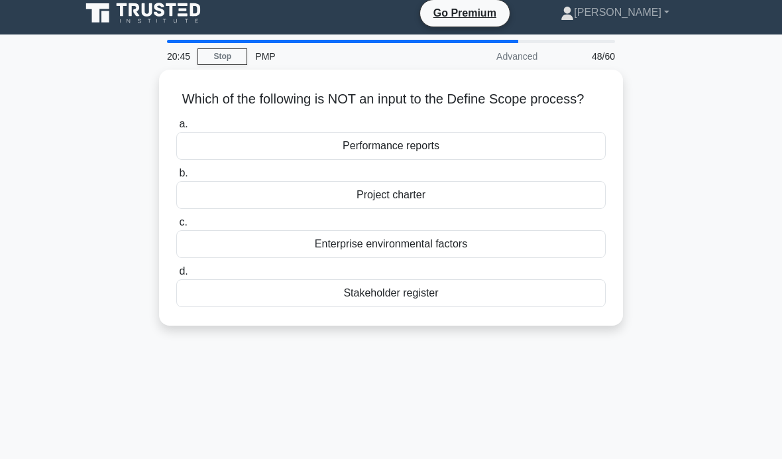
scroll to position [0, 0]
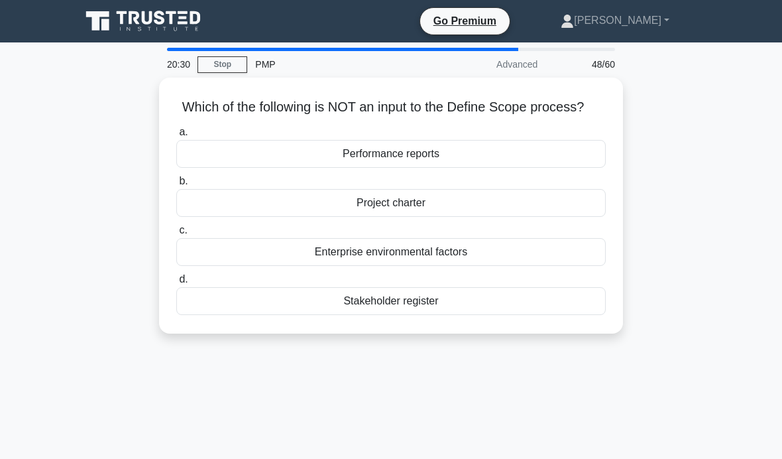
click at [567, 166] on div "Performance reports" at bounding box center [391, 154] width 430 height 28
click at [176, 137] on input "a. Performance reports" at bounding box center [176, 132] width 0 height 9
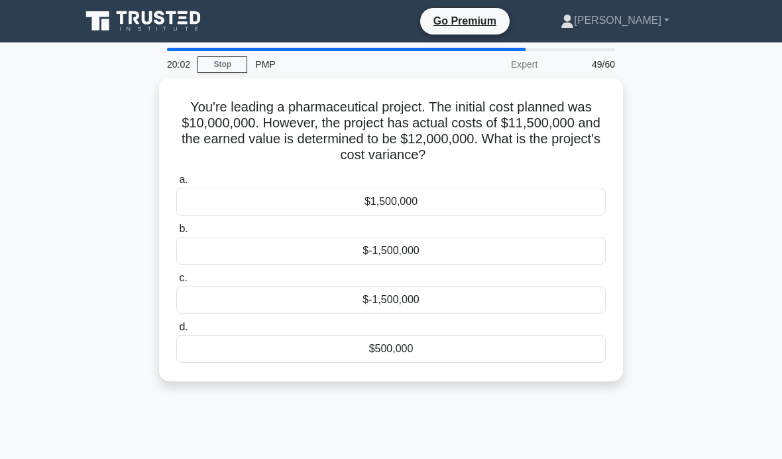
click at [663, 194] on div "You're leading a pharmaceutical project. The initial cost planned was $10,000,0…" at bounding box center [391, 238] width 636 height 320
click at [554, 349] on div "$500,000" at bounding box center [391, 349] width 430 height 28
click at [176, 331] on input "d. $500,000" at bounding box center [176, 327] width 0 height 9
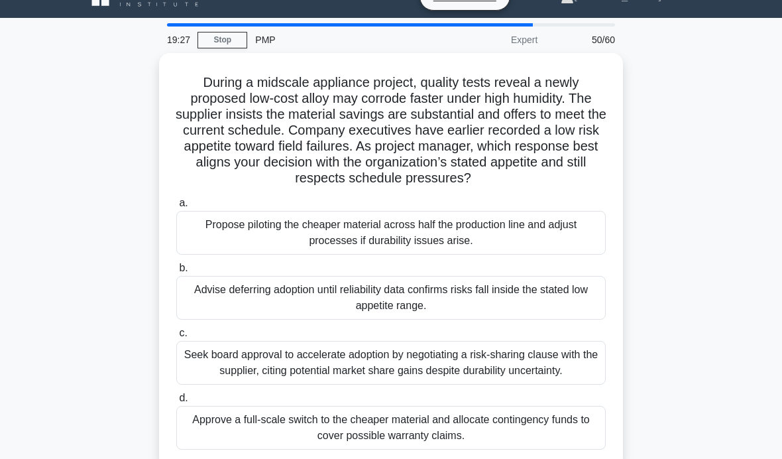
scroll to position [44, 0]
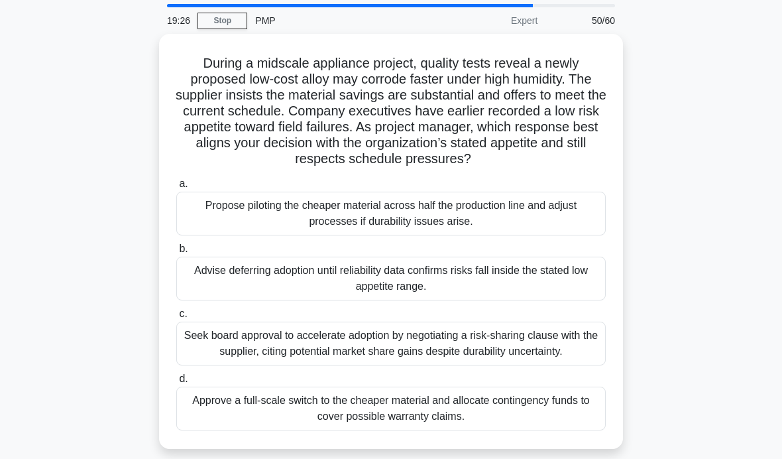
click at [681, 150] on div "During a midscale appliance project, quality tests reveal a newly proposed low-…" at bounding box center [391, 249] width 636 height 431
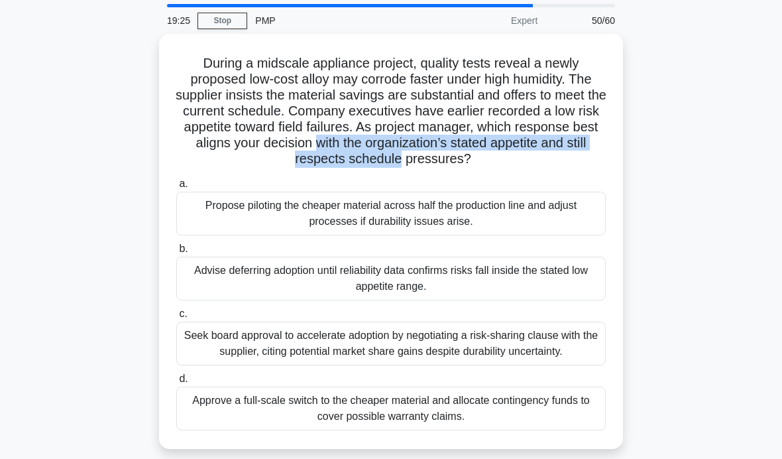
click at [698, 237] on div "During a midscale appliance project, quality tests reveal a newly proposed low-…" at bounding box center [391, 249] width 636 height 431
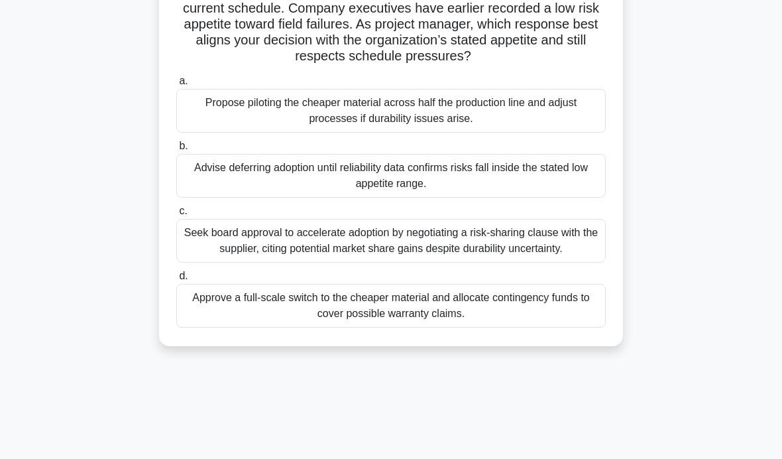
scroll to position [148, 0]
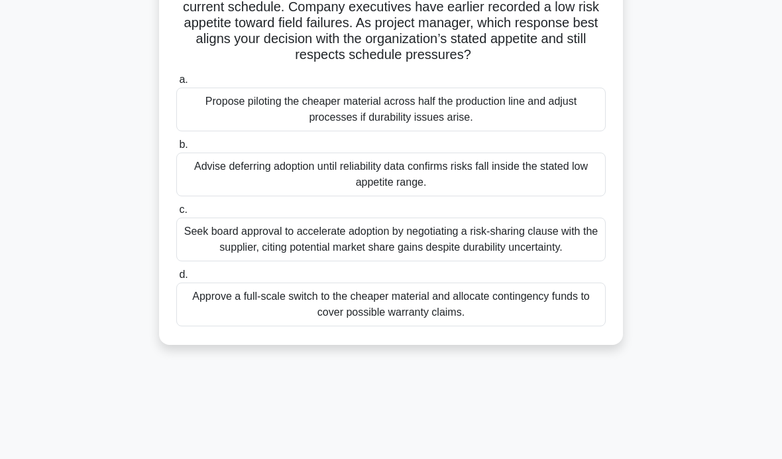
click at [570, 255] on div "Seek board approval to accelerate adoption by negotiating a risk-sharing clause…" at bounding box center [391, 239] width 430 height 44
click at [176, 214] on input "c. Seek board approval to accelerate adoption by negotiating a risk-sharing cla…" at bounding box center [176, 210] width 0 height 9
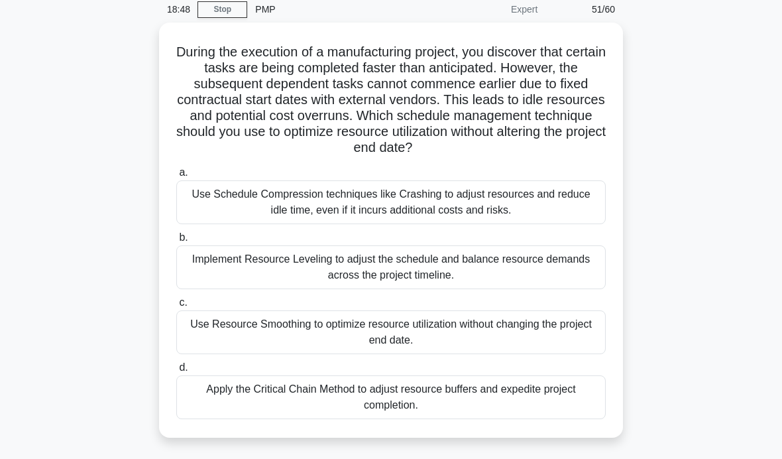
scroll to position [50, 0]
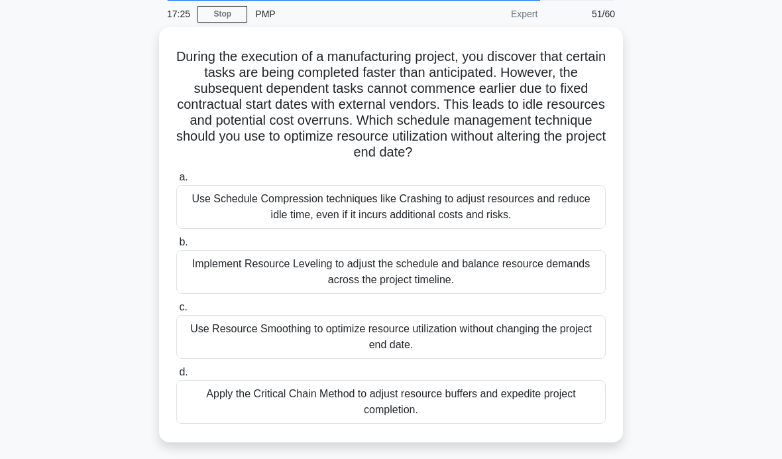
click at [502, 423] on div "Apply the Critical Chain Method to adjust resource buffers and expedite project…" at bounding box center [391, 402] width 430 height 44
click at [176, 377] on input "d. Apply the Critical Chain Method to adjust resource buffers and expedite proj…" at bounding box center [176, 372] width 0 height 9
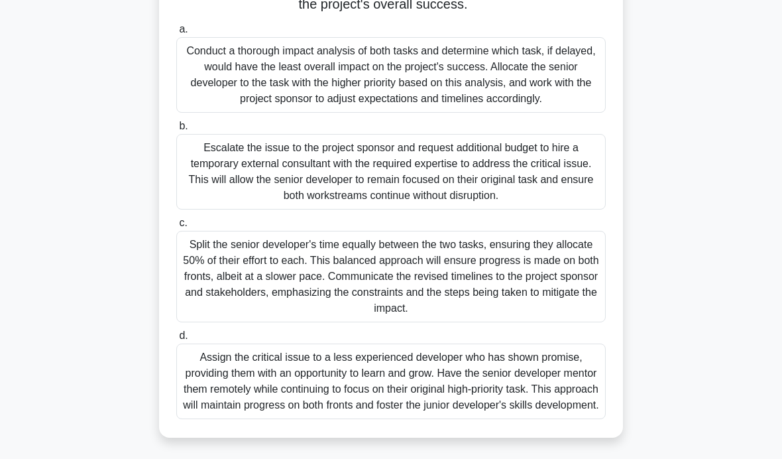
scroll to position [279, 0]
click at [742, 170] on main "16:19 Stop PMP Expert 52/60 You are managing a software development project wit…" at bounding box center [391, 120] width 782 height 678
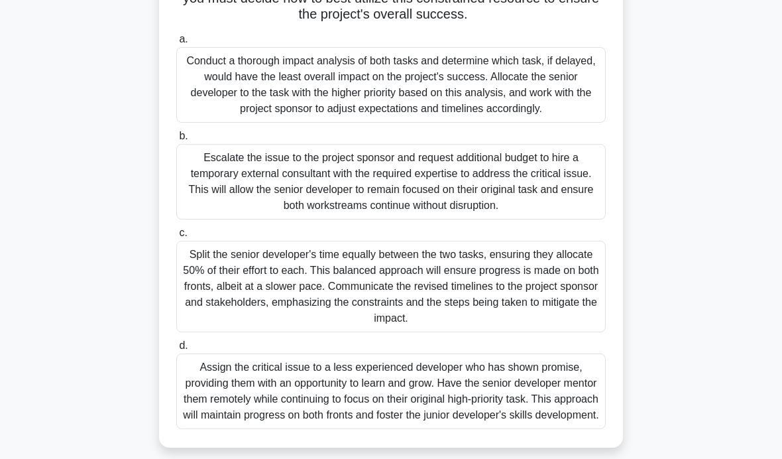
scroll to position [250, 0]
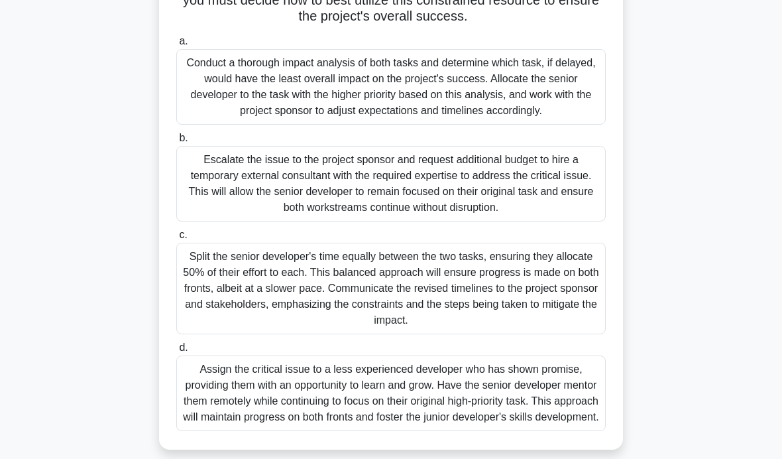
click at [555, 125] on div "Conduct a thorough impact analysis of both tasks and determine which task, if d…" at bounding box center [391, 87] width 430 height 76
click at [176, 46] on input "a. Conduct a thorough impact analysis of both tasks and determine which task, i…" at bounding box center [176, 41] width 0 height 9
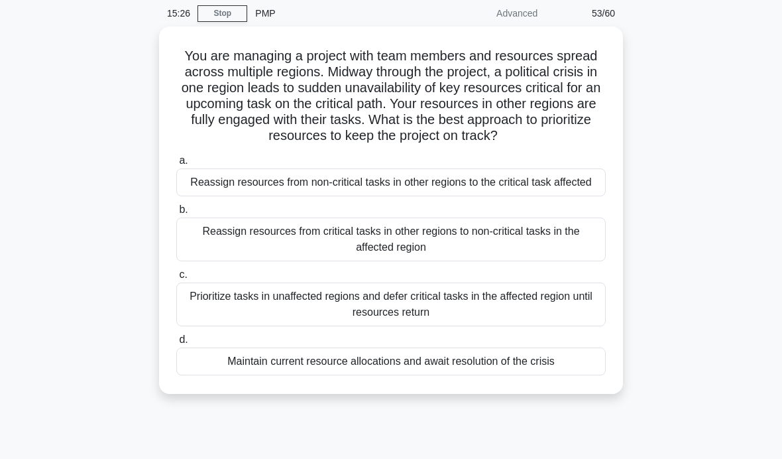
scroll to position [48, 0]
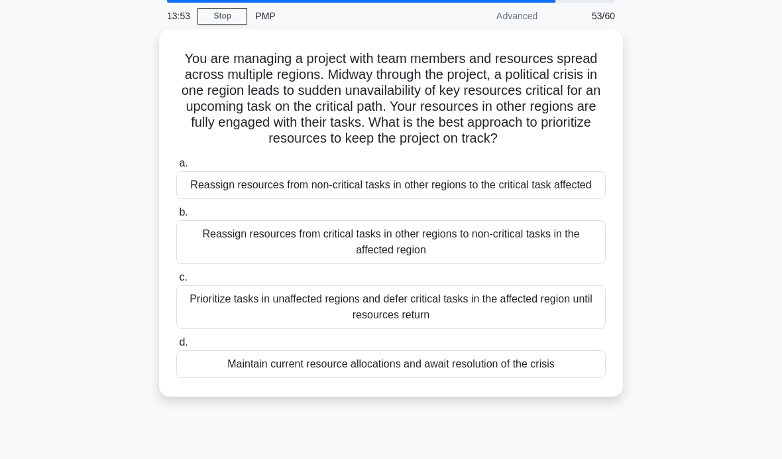
click at [583, 264] on div "Reassign resources from critical tasks in other regions to non-critical tasks i…" at bounding box center [391, 242] width 430 height 44
click at [176, 217] on input "b. Reassign resources from critical tasks in other regions to non-critical task…" at bounding box center [176, 212] width 0 height 9
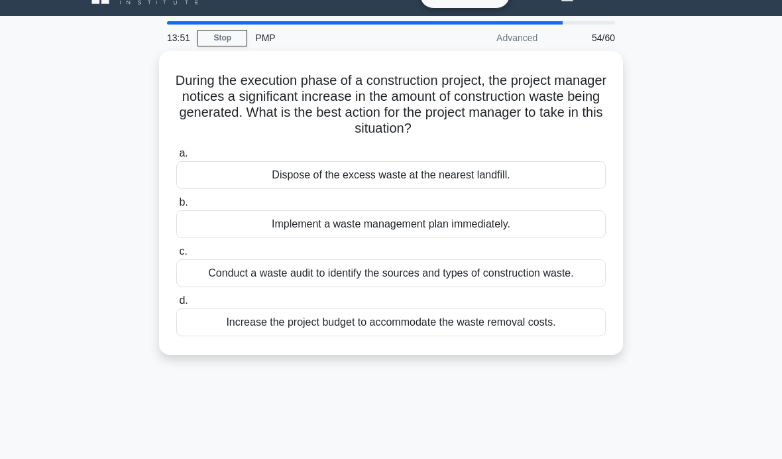
scroll to position [25, 0]
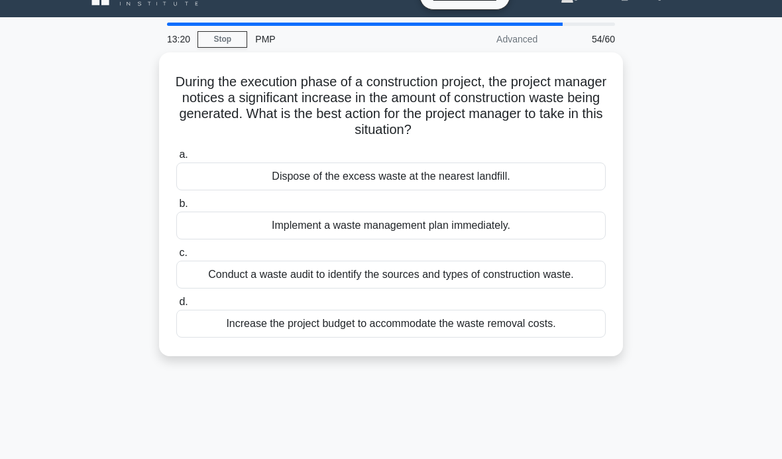
click at [574, 284] on div "Conduct a waste audit to identify the sources and types of construction waste." at bounding box center [391, 275] width 430 height 28
click at [176, 257] on input "c. Conduct a waste audit to identify the sources and types of construction wast…" at bounding box center [176, 253] width 0 height 9
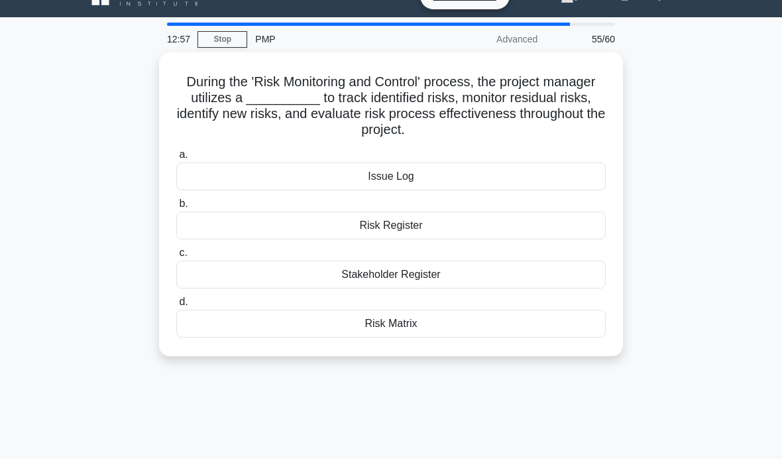
click at [589, 228] on div "Risk Register" at bounding box center [391, 225] width 430 height 28
click at [176, 208] on input "b. Risk Register" at bounding box center [176, 204] width 0 height 9
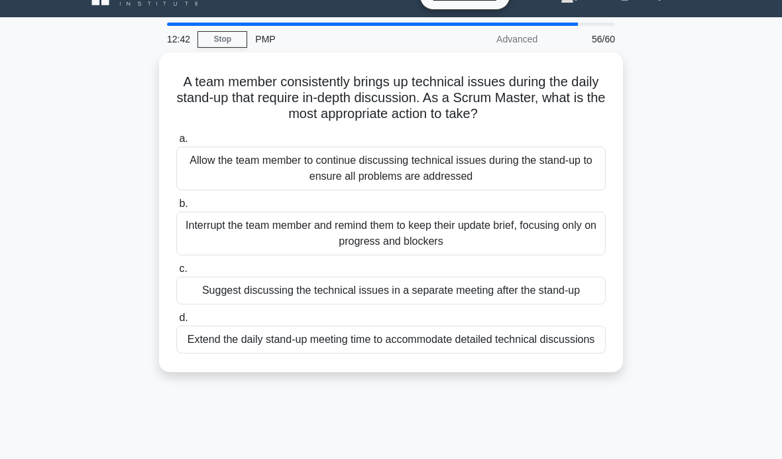
click at [671, 220] on div "A team member consistently brings up technical issues during the daily stand-up…" at bounding box center [391, 219] width 636 height 335
click at [577, 294] on div "Suggest discussing the technical issues in a separate meeting after the stand-up" at bounding box center [391, 290] width 430 height 28
click at [176, 273] on input "c. Suggest discussing the technical issues in a separate meeting after the stan…" at bounding box center [176, 269] width 0 height 9
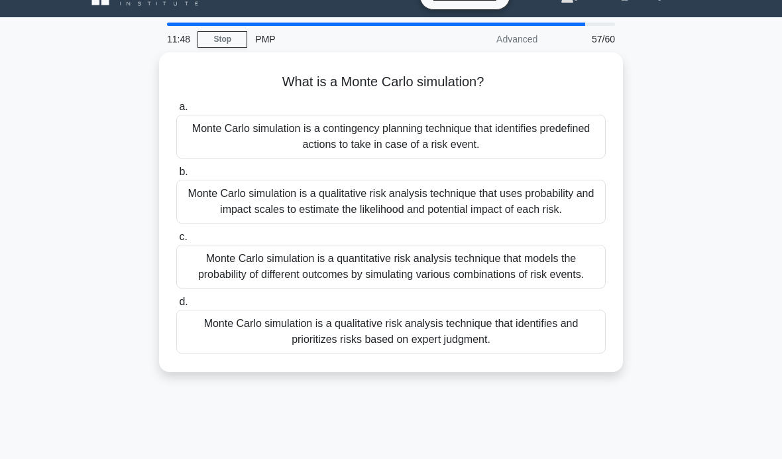
click at [570, 213] on div "Monte Carlo simulation is a qualitative risk analysis technique that uses proba…" at bounding box center [391, 202] width 430 height 44
click at [176, 176] on input "b. Monte Carlo simulation is a qualitative risk analysis technique that uses pr…" at bounding box center [176, 172] width 0 height 9
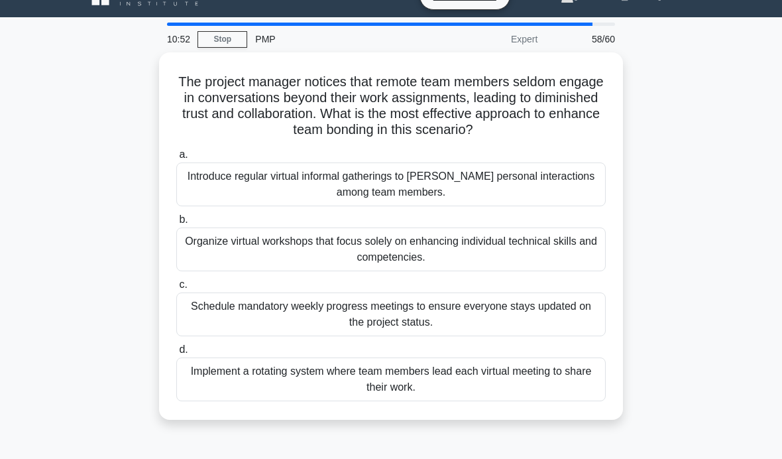
click at [573, 393] on div "Implement a rotating system where team members lead each virtual meeting to sha…" at bounding box center [391, 379] width 430 height 44
click at [176, 354] on input "d. Implement a rotating system where team members lead each virtual meeting to …" at bounding box center [176, 349] width 0 height 9
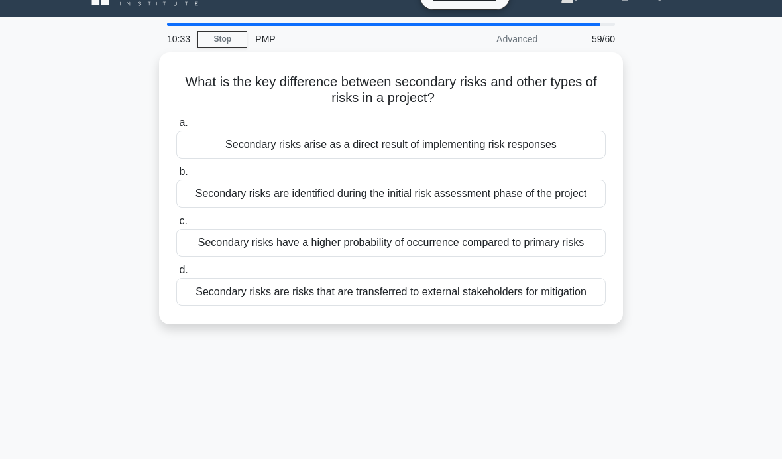
click at [664, 154] on div "What is the key difference between secondary risks and other types of risks in …" at bounding box center [391, 196] width 636 height 288
click at [579, 154] on div "Secondary risks arise as a direct result of implementing risk responses" at bounding box center [391, 145] width 430 height 28
click at [176, 127] on input "a. Secondary risks arise as a direct result of implementing risk responses" at bounding box center [176, 123] width 0 height 9
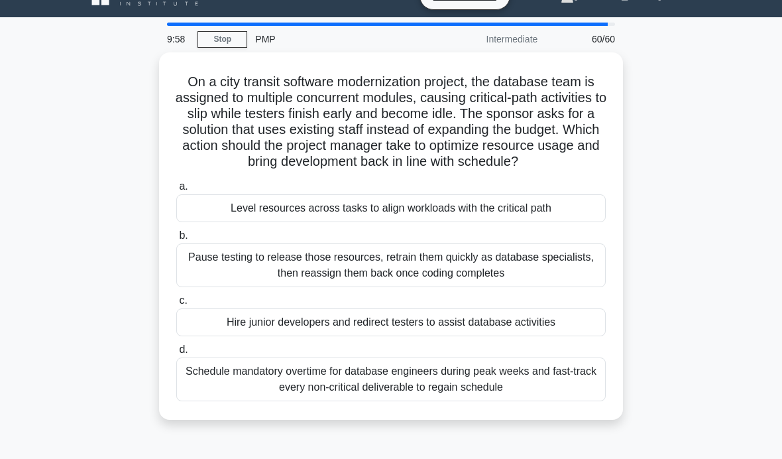
click at [554, 222] on div "Level resources across tasks to align workloads with the critical path" at bounding box center [391, 208] width 430 height 28
click at [176, 191] on input "a. Level resources across tasks to align workloads with the critical path" at bounding box center [176, 186] width 0 height 9
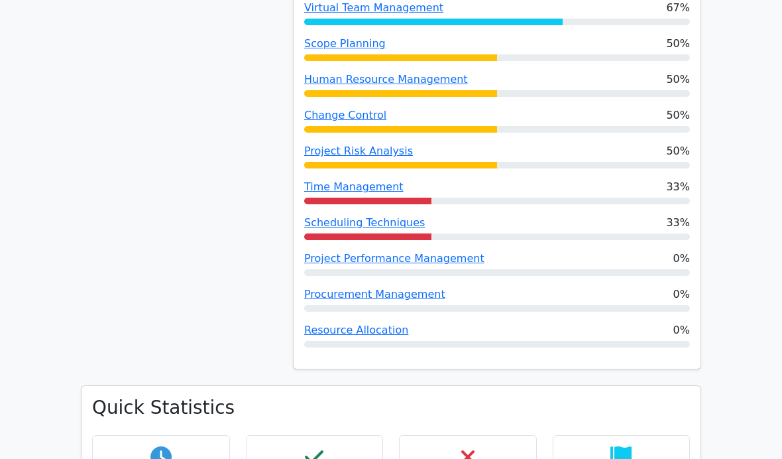
scroll to position [1397, 0]
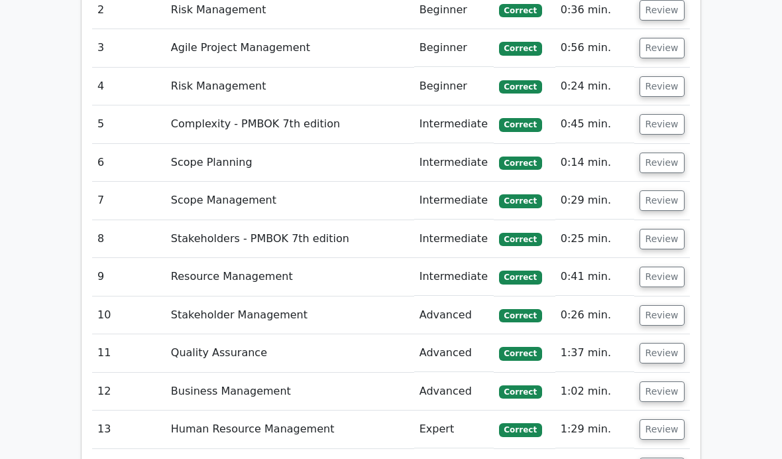
scroll to position [2829, 0]
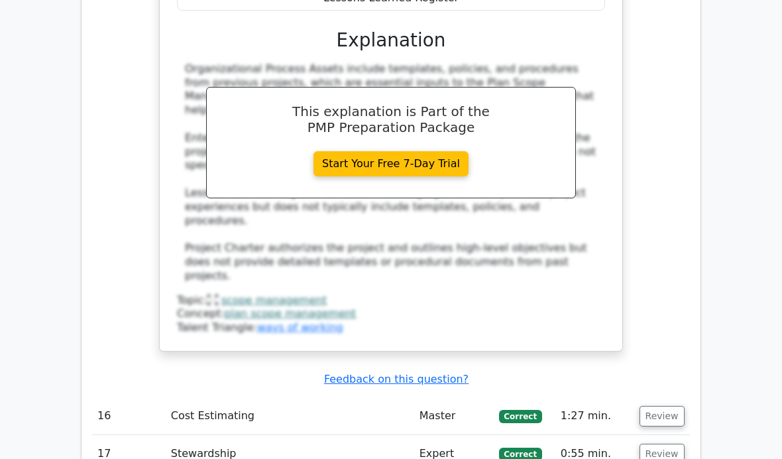
scroll to position [3566, 0]
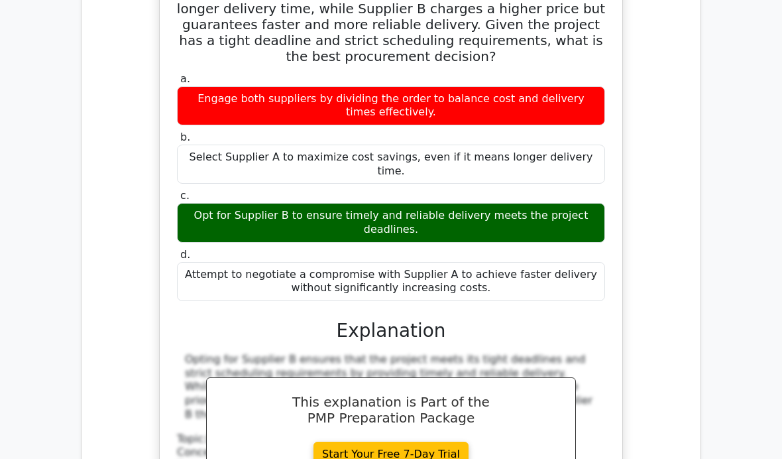
scroll to position [4184, 0]
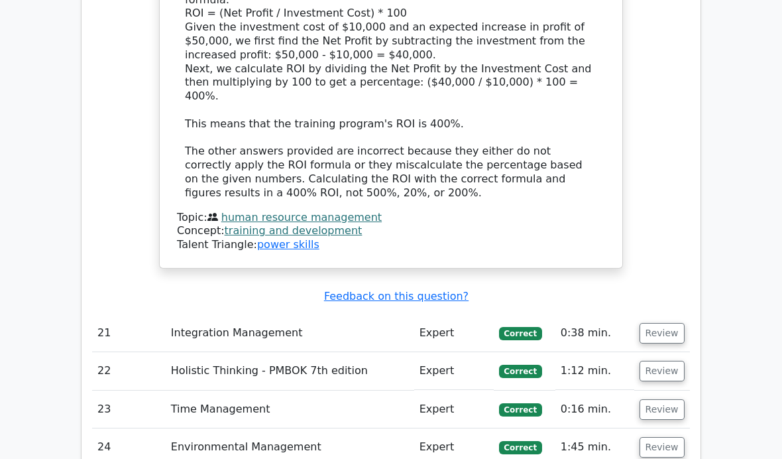
scroll to position [5195, 0]
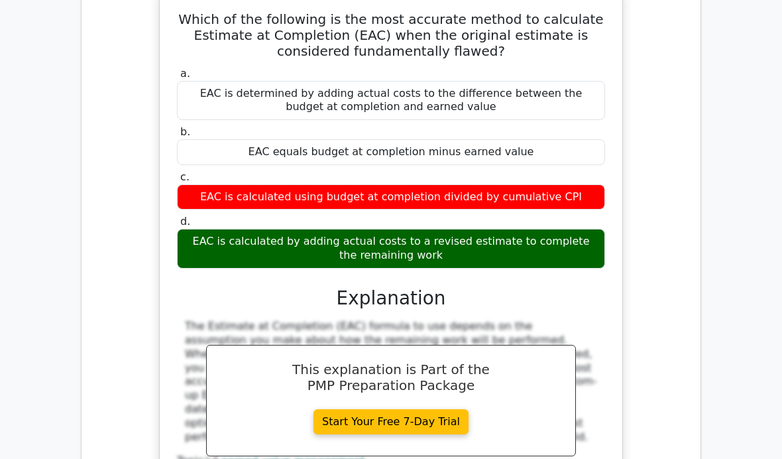
scroll to position [5793, 0]
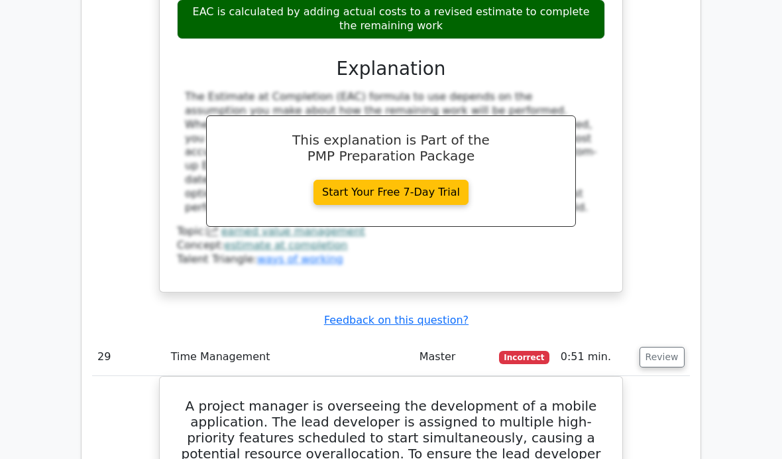
scroll to position [6026, 0]
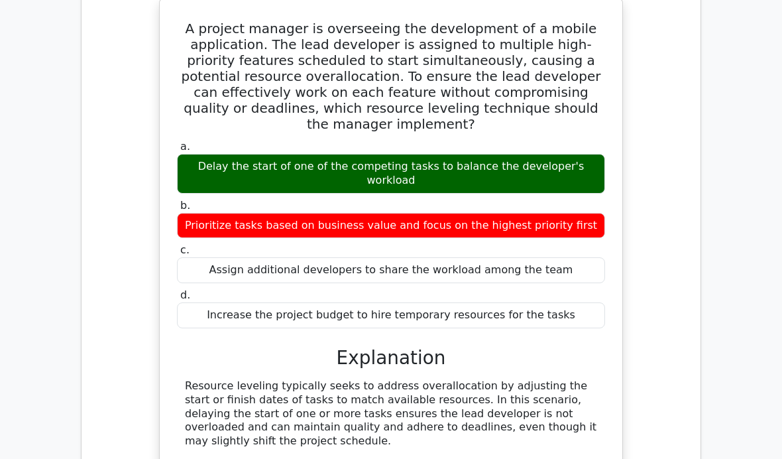
scroll to position [6410, 0]
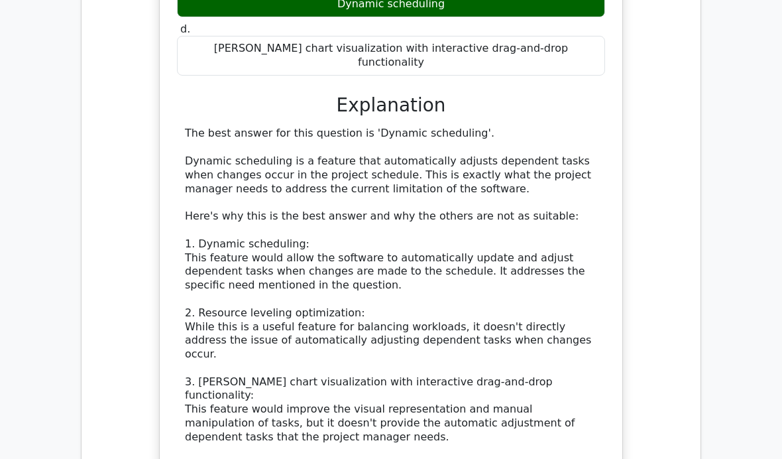
scroll to position [7376, 0]
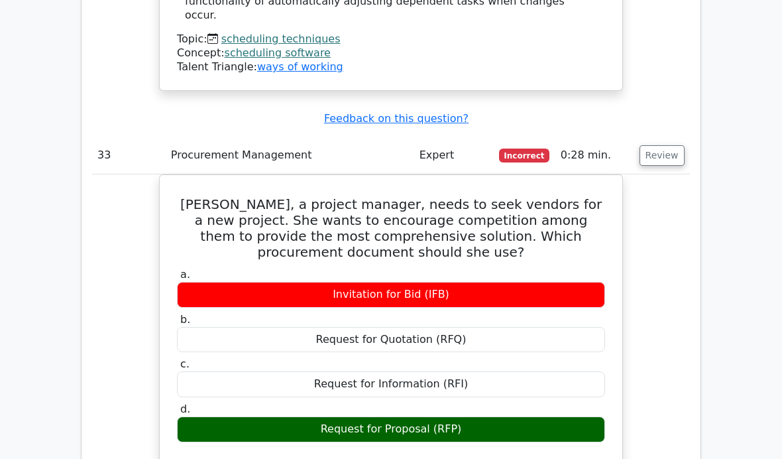
scroll to position [7870, 0]
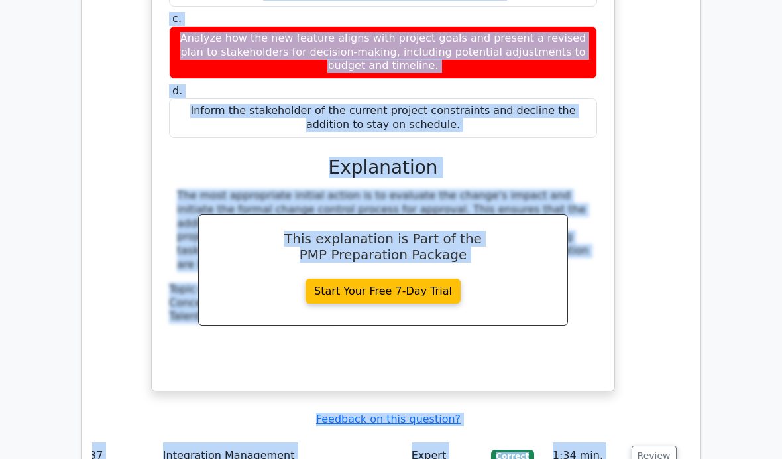
scroll to position [8958, 0]
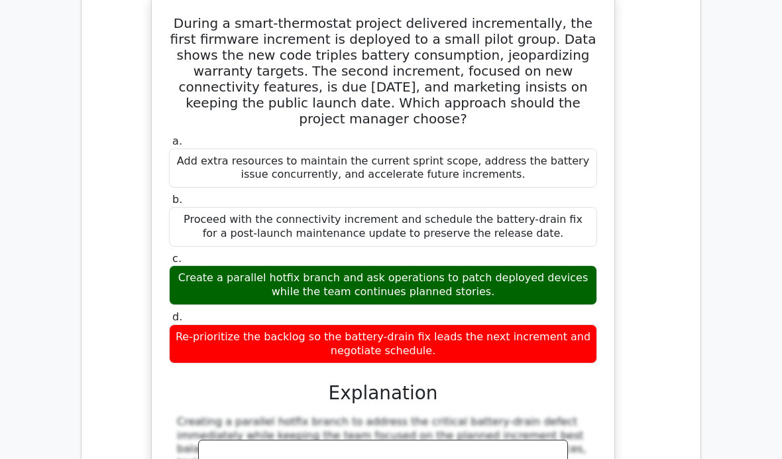
scroll to position [9629, 0]
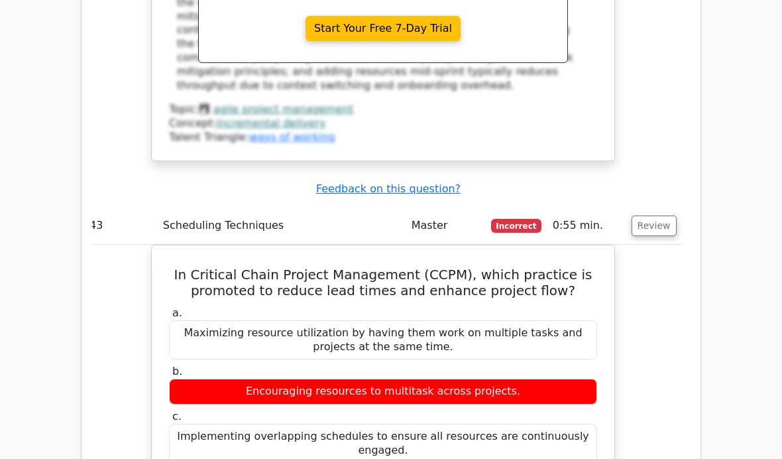
scroll to position [10120, 0]
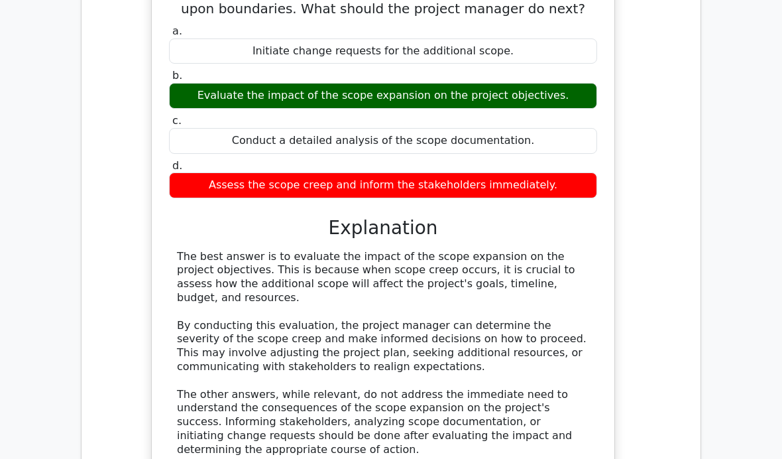
scroll to position [11034, 0]
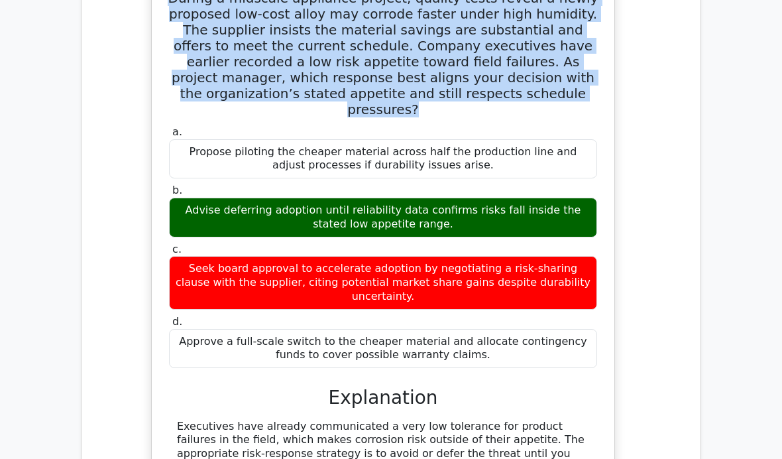
scroll to position [11854, 0]
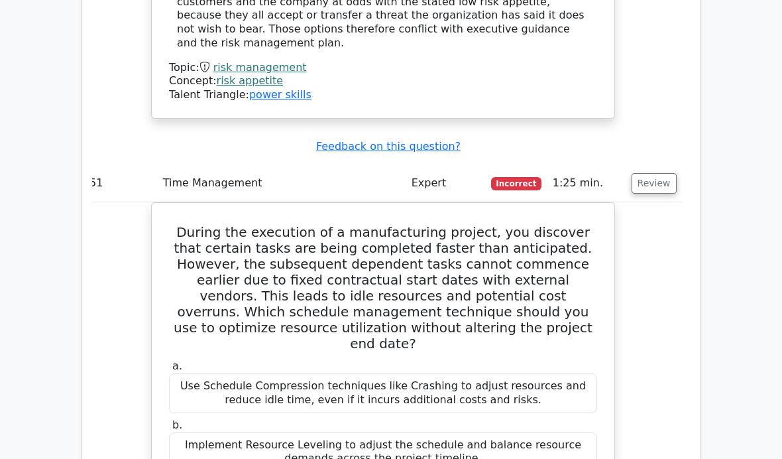
scroll to position [12465, 0]
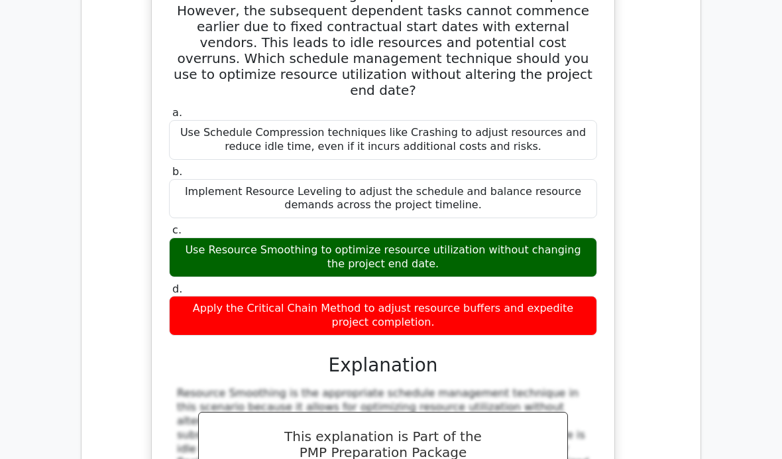
scroll to position [12671, 0]
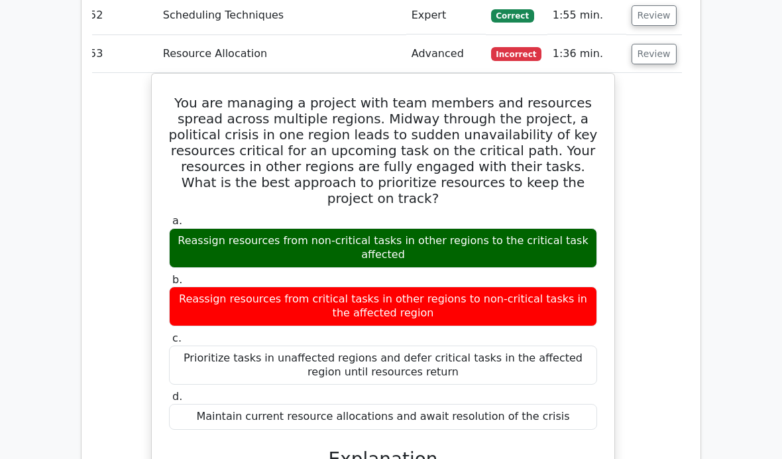
scroll to position [13328, 0]
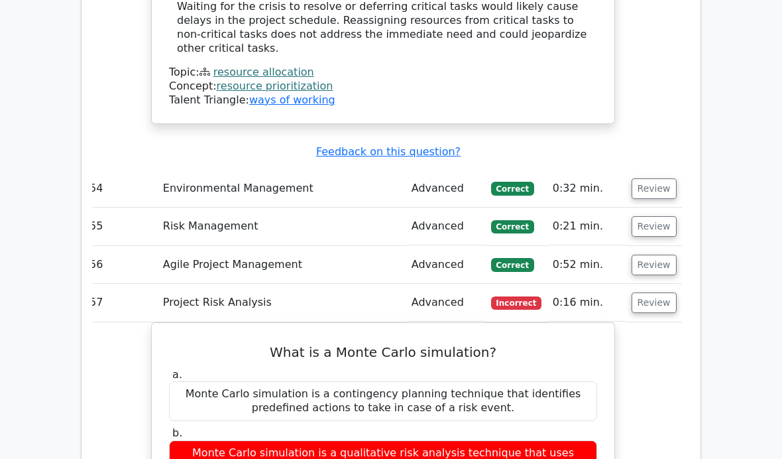
scroll to position [13906, 0]
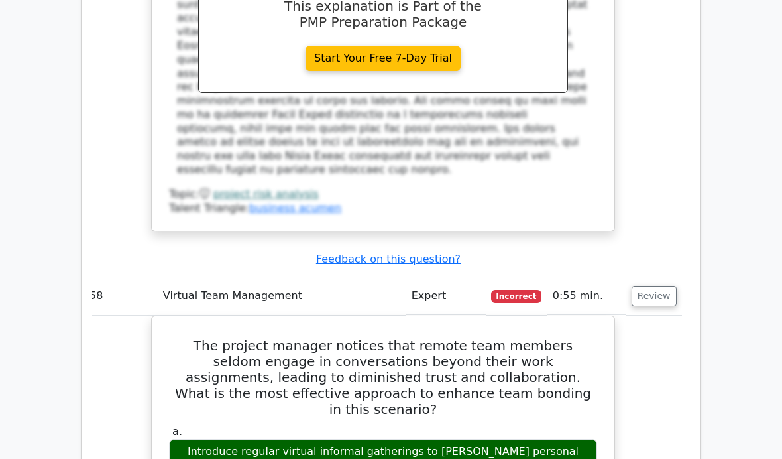
scroll to position [14579, 0]
